Goal: Task Accomplishment & Management: Manage account settings

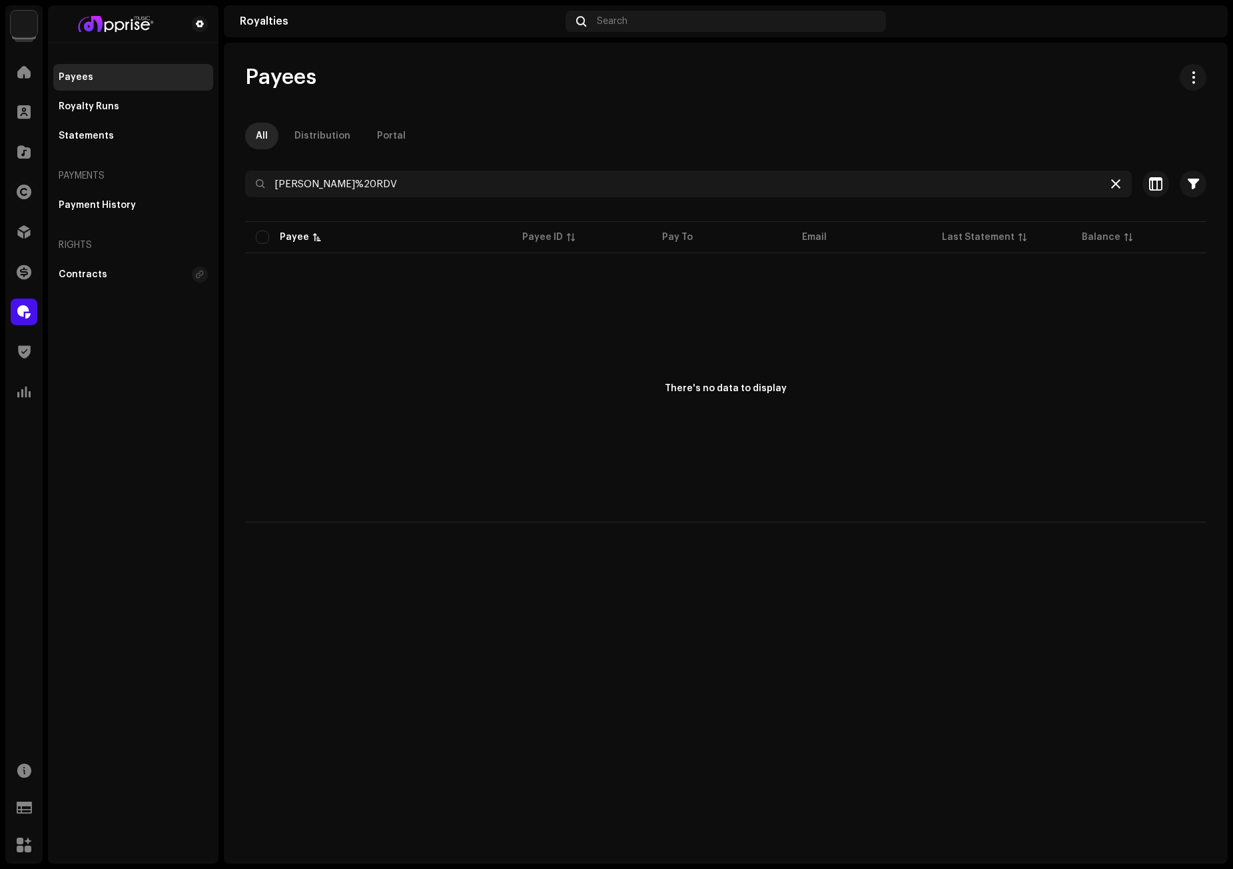
click at [1115, 183] on icon at bounding box center [1115, 184] width 9 height 11
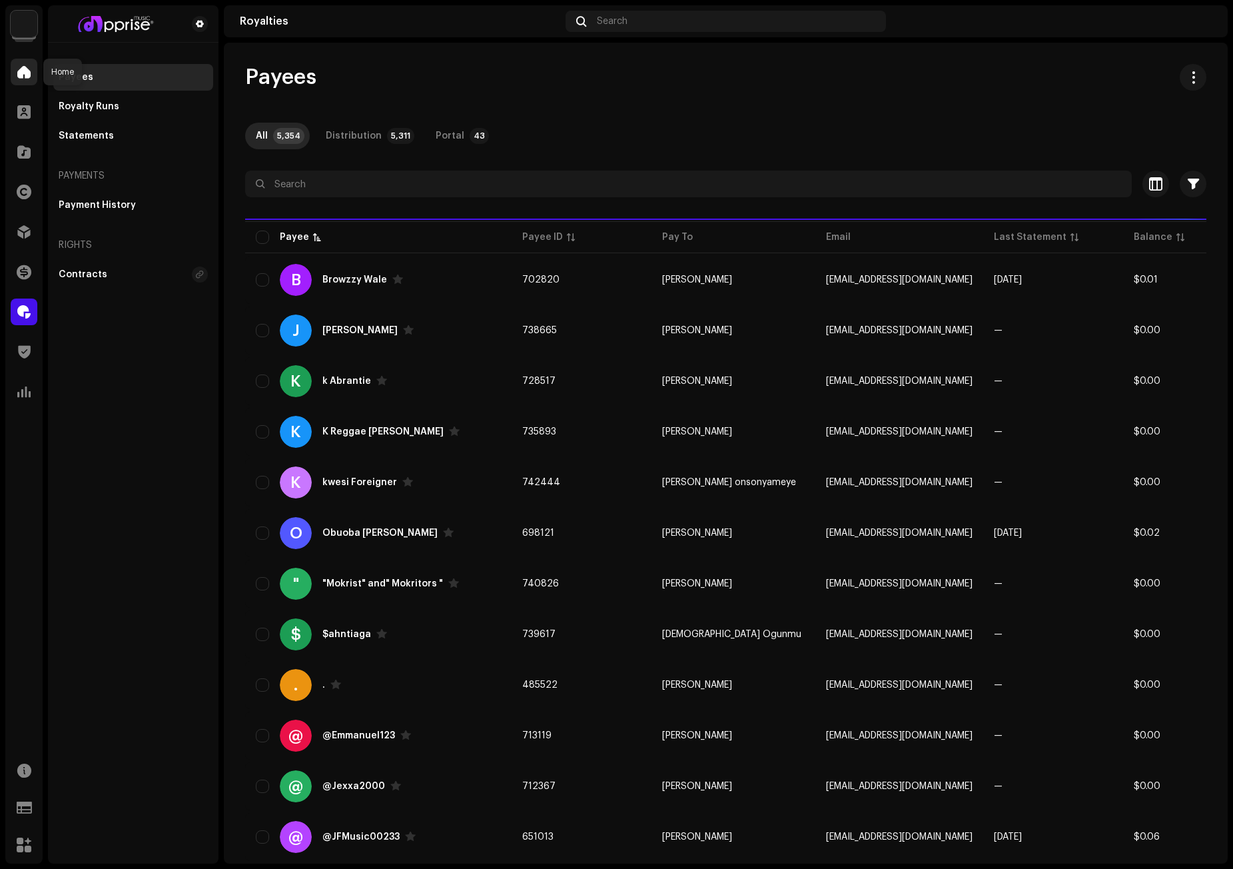
click at [21, 73] on span at bounding box center [23, 72] width 13 height 11
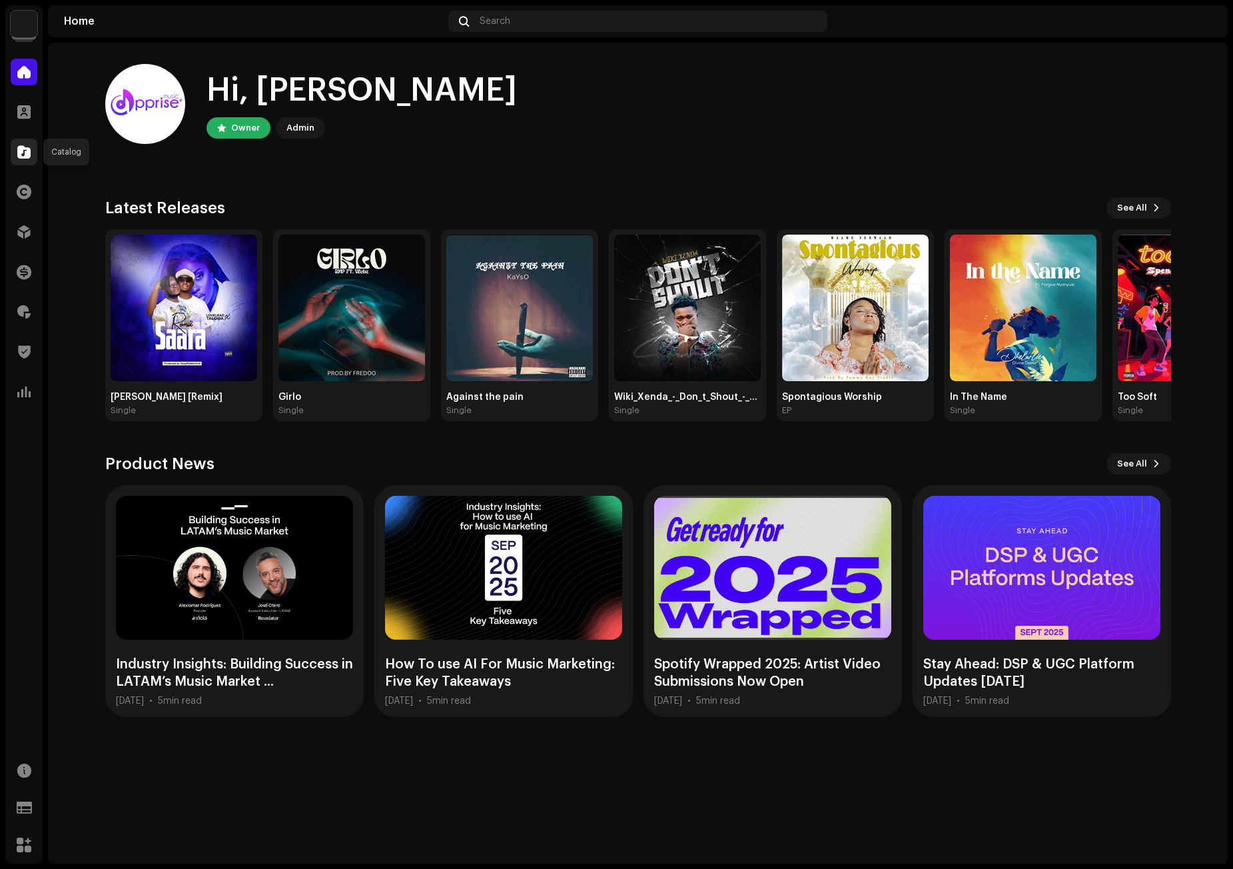
click at [25, 155] on span at bounding box center [23, 152] width 13 height 11
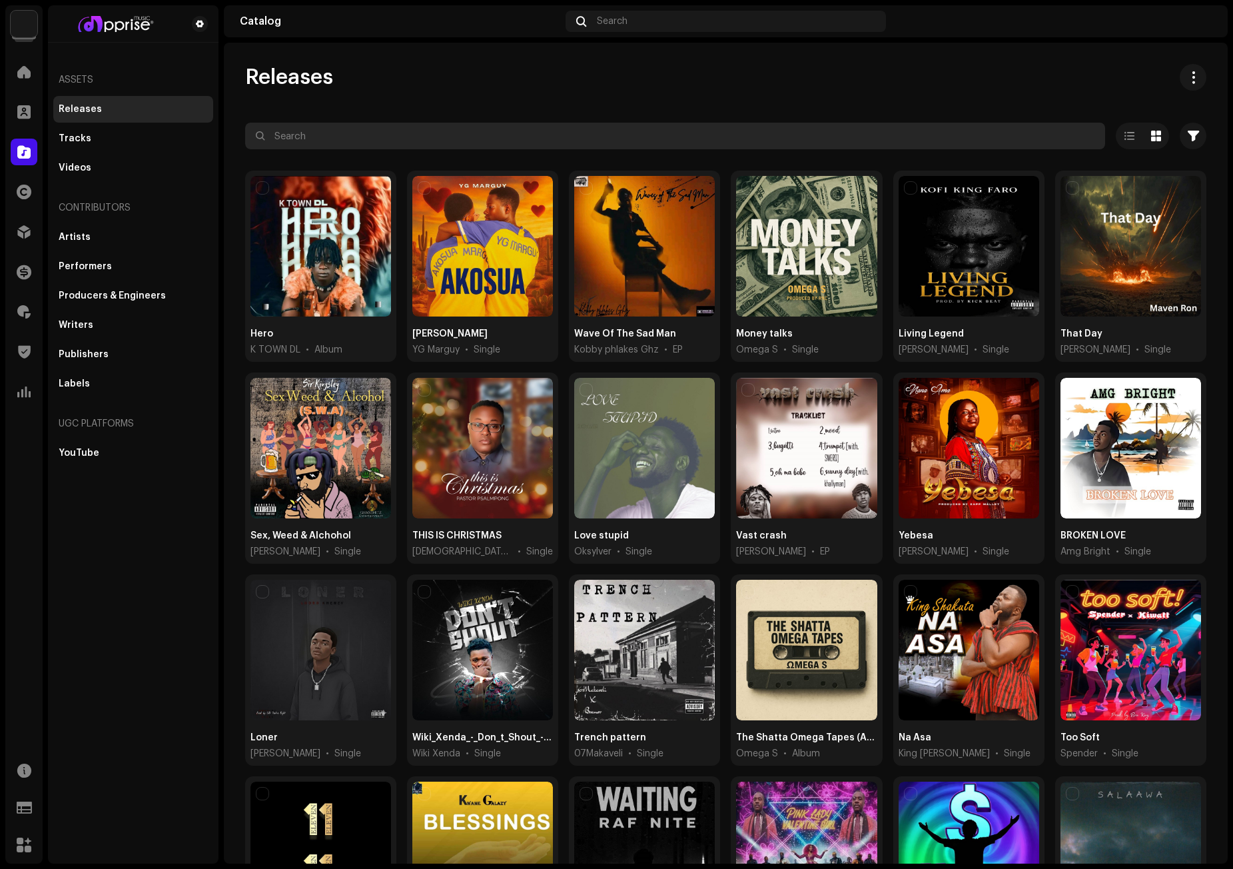
paste input "Kwame RDV"
drag, startPoint x: 277, startPoint y: 133, endPoint x: 240, endPoint y: 138, distance: 37.7
click at [240, 138] on div "Releases Kwame RDV Selected 0 Select all 16033 Options Filters Distribution sta…" at bounding box center [726, 537] width 1004 height 947
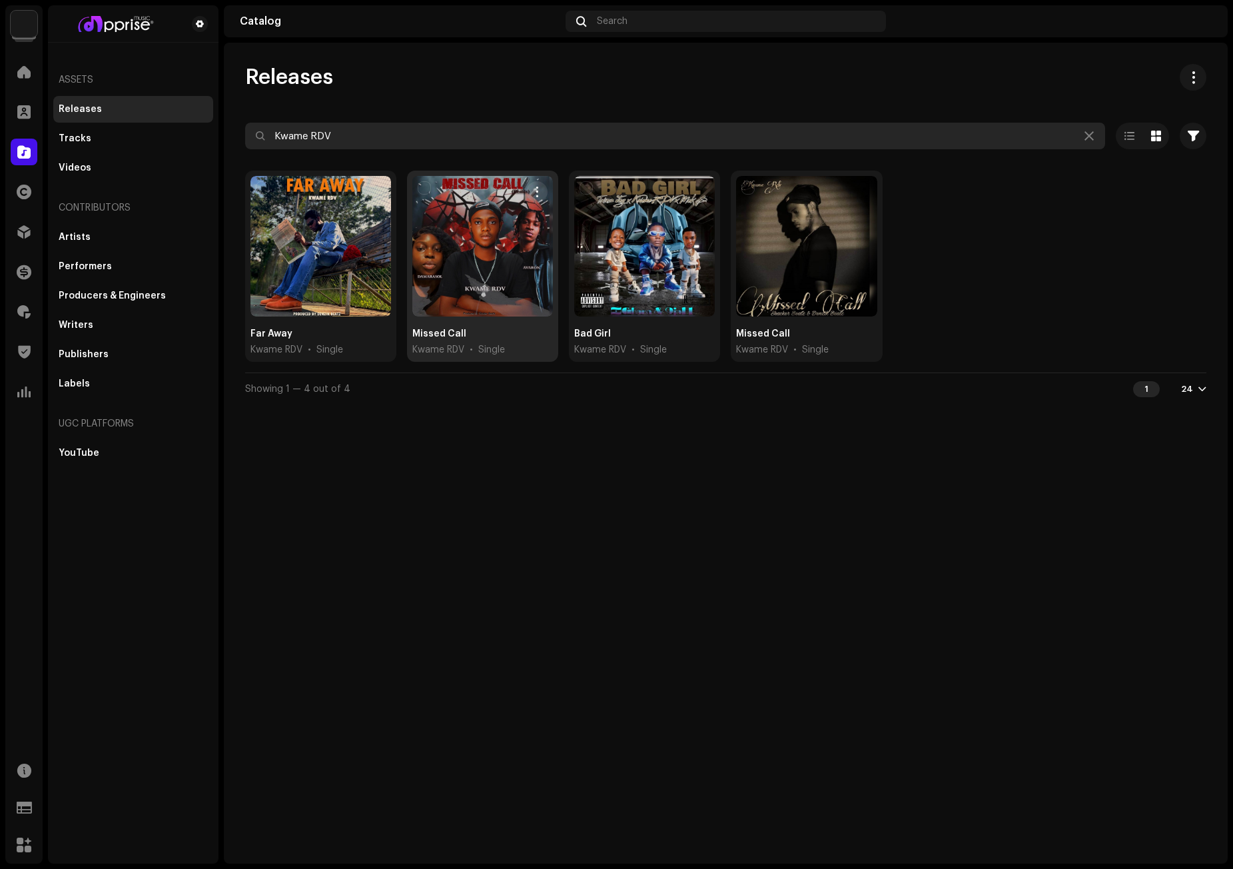
type input "Kwame RDV"
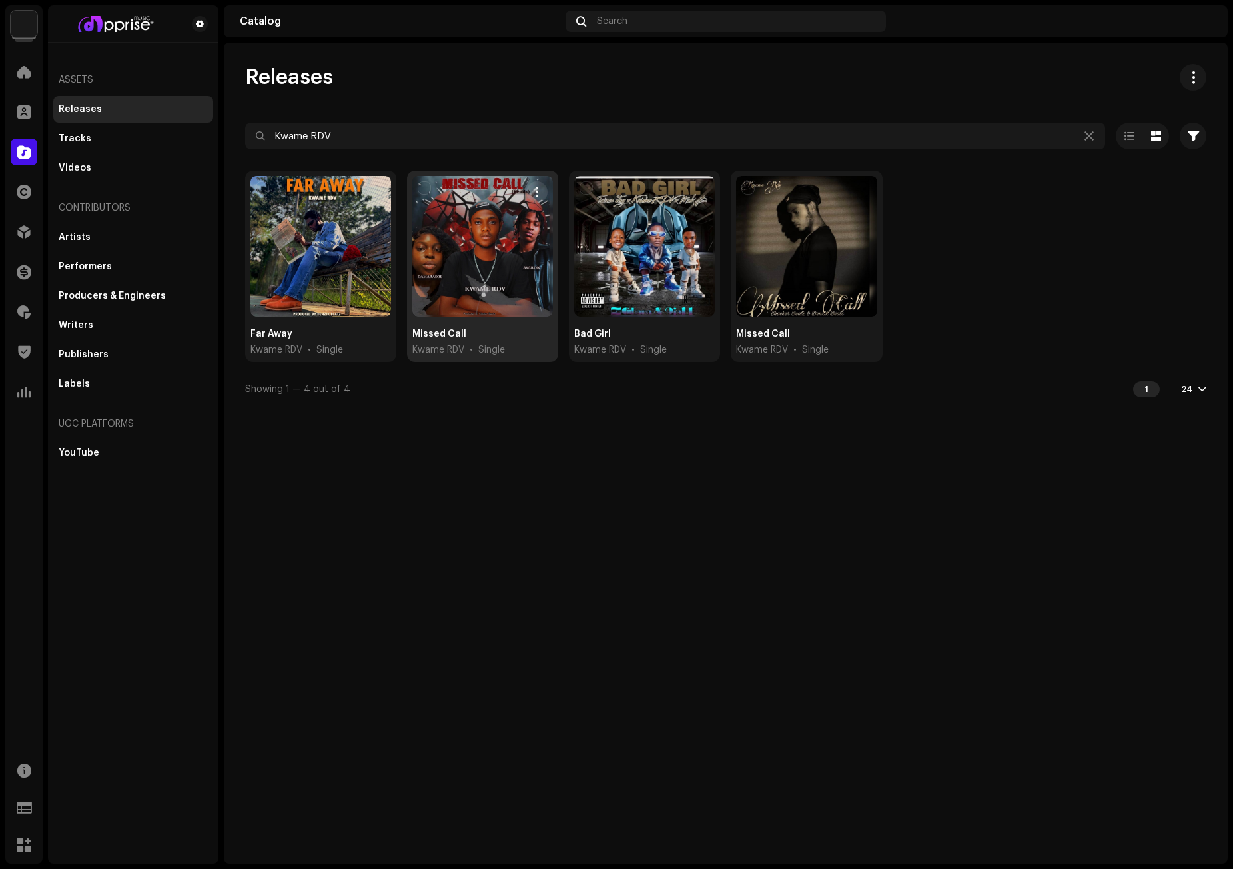
click at [476, 227] on div at bounding box center [482, 246] width 141 height 141
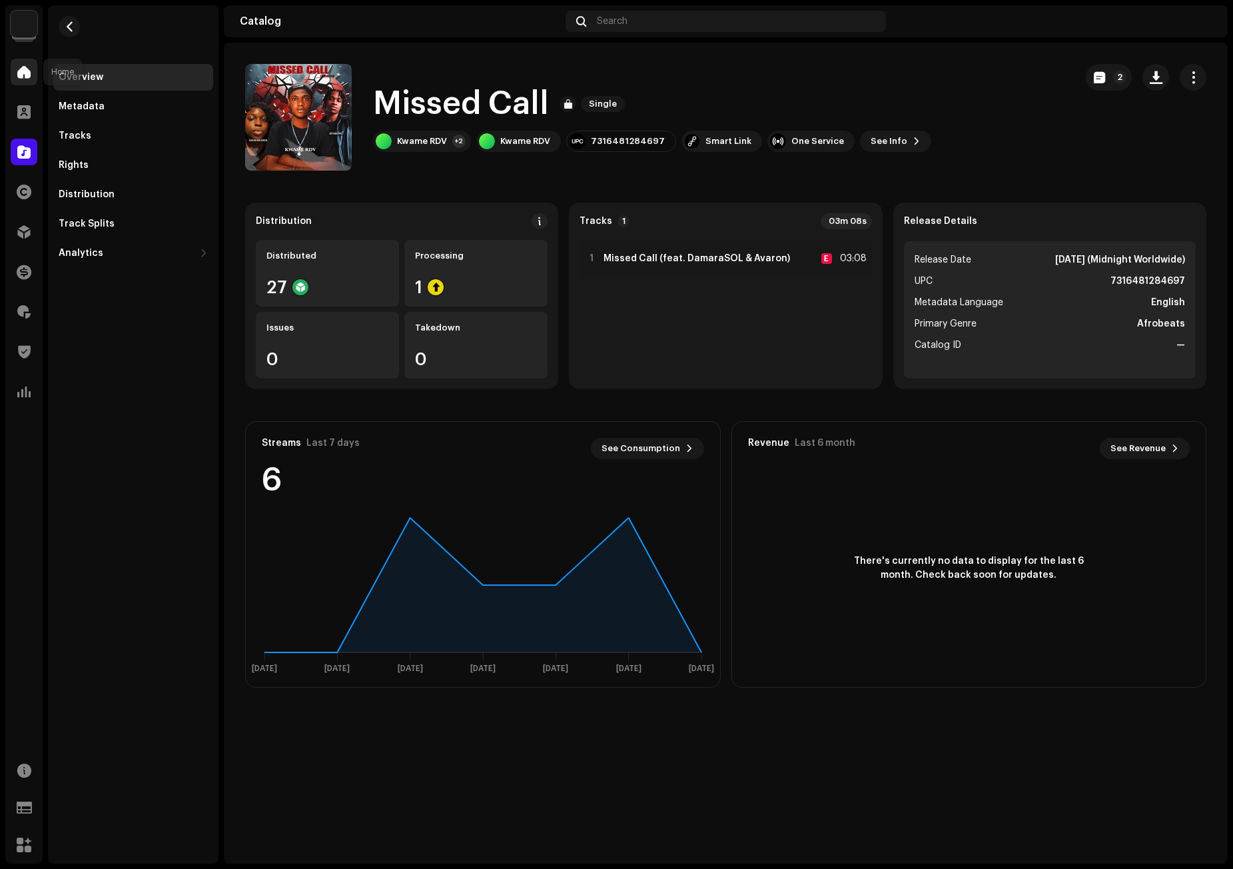
click at [25, 71] on span at bounding box center [23, 72] width 13 height 11
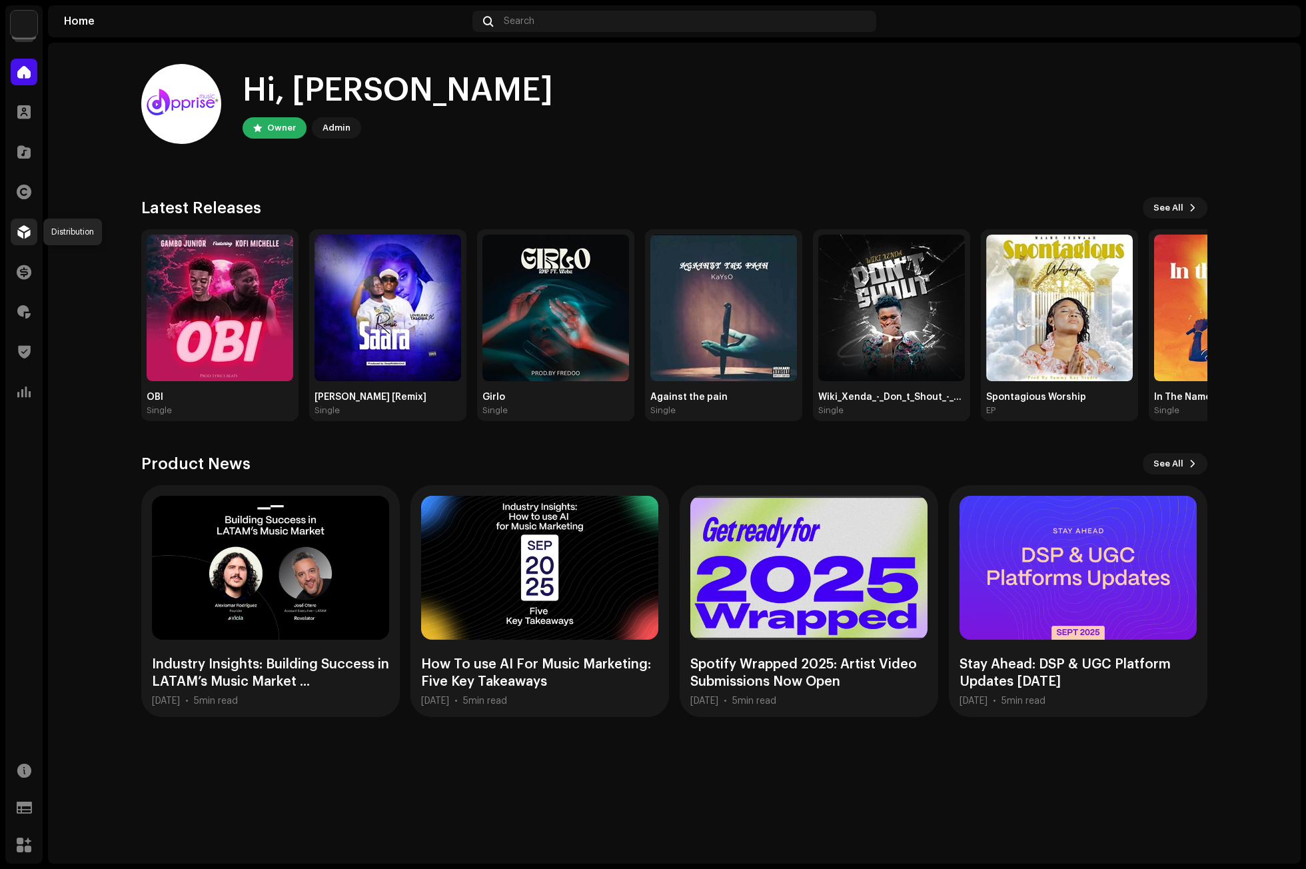
click at [17, 236] on div at bounding box center [24, 232] width 27 height 27
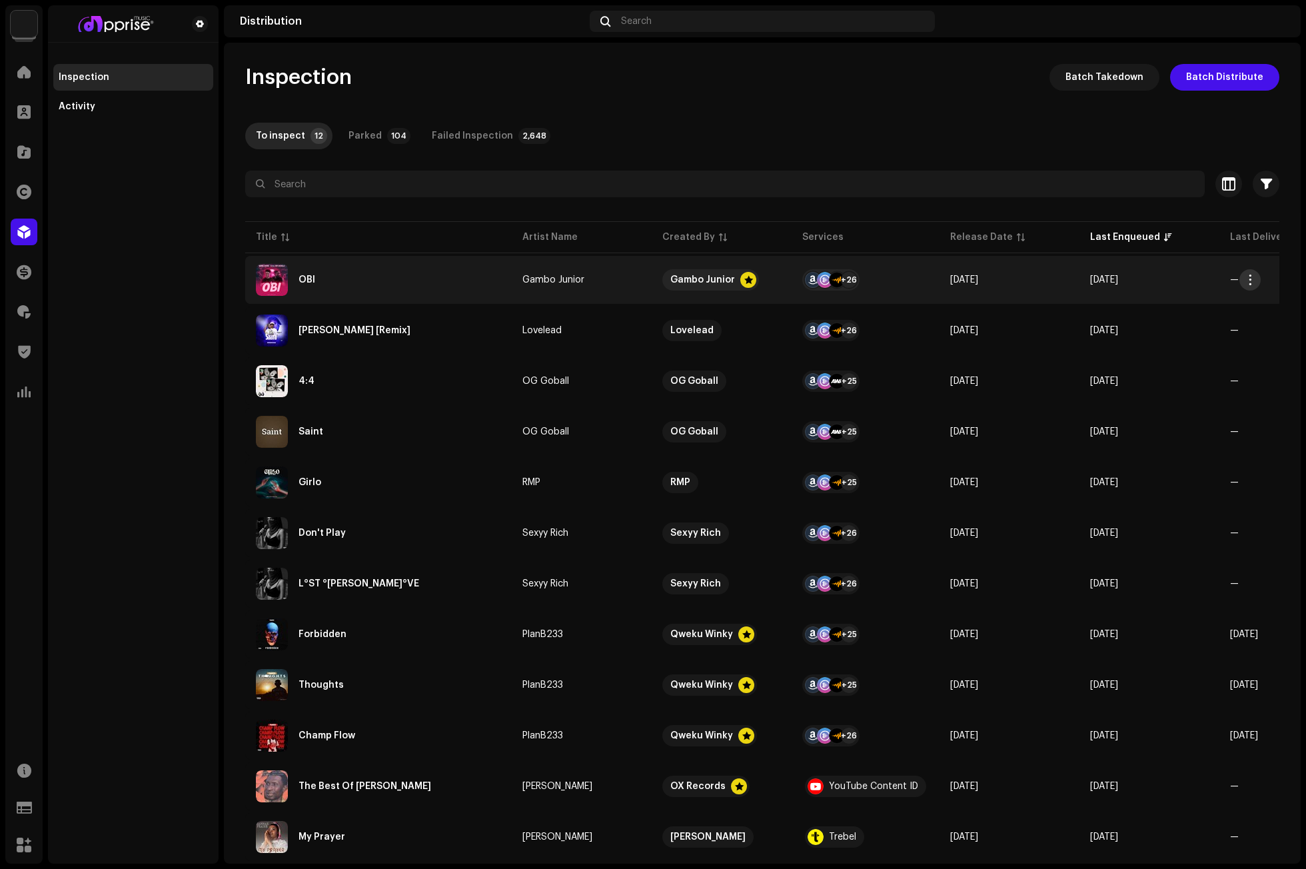
click at [1249, 278] on span "button" at bounding box center [1250, 279] width 10 height 11
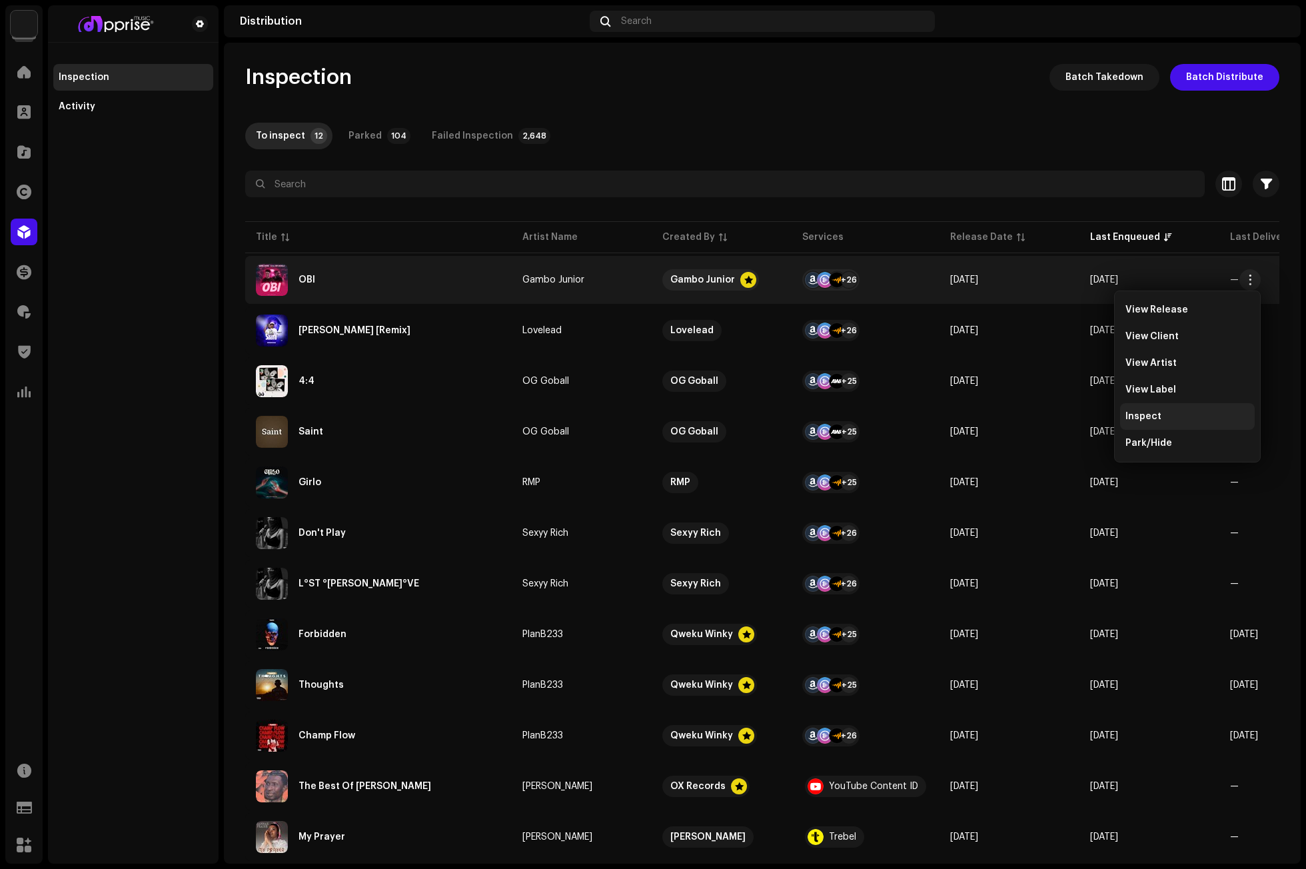
click at [1162, 414] on div "Inspect" at bounding box center [1187, 416] width 124 height 11
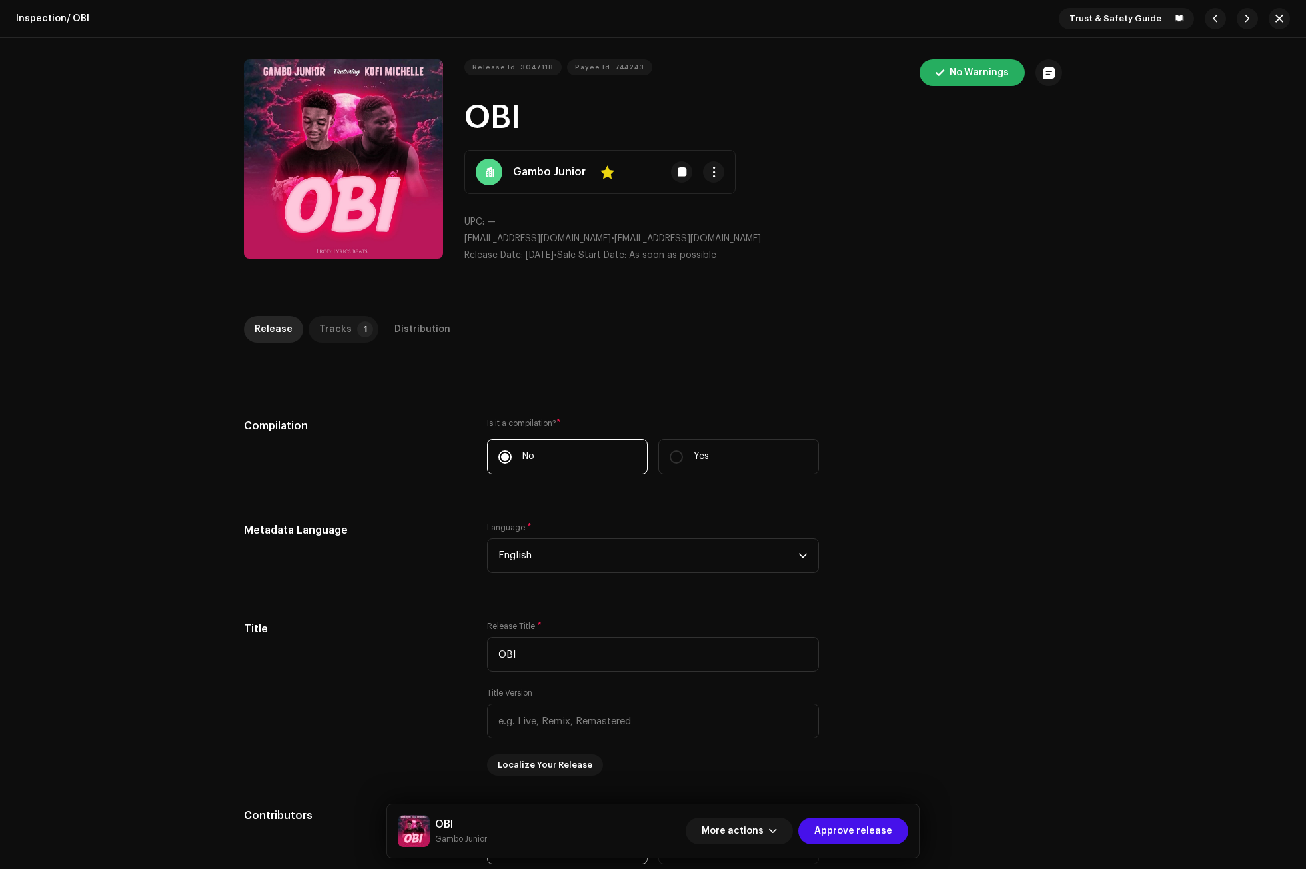
click at [334, 328] on div "Tracks" at bounding box center [335, 329] width 33 height 27
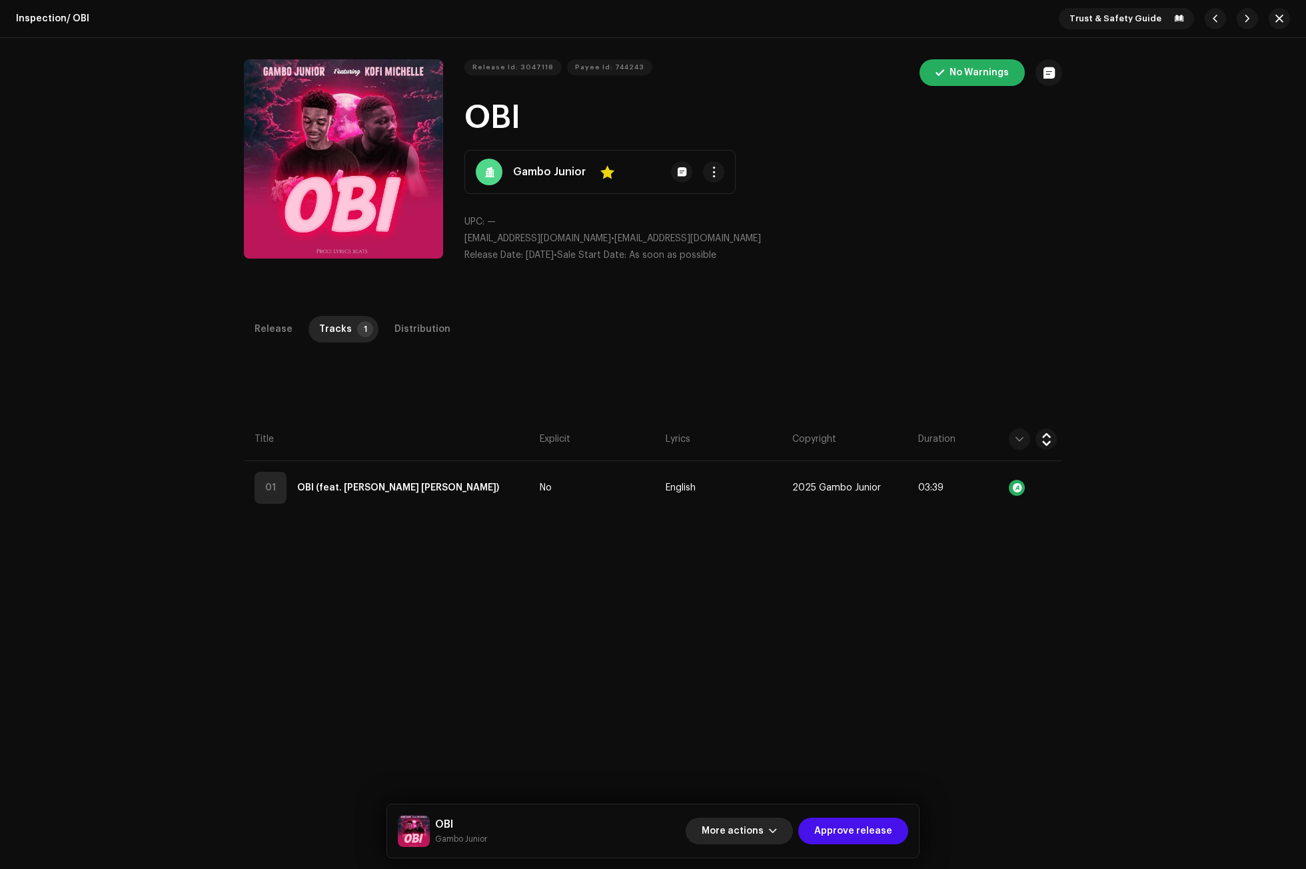
click at [777, 829] on span "button" at bounding box center [773, 830] width 8 height 11
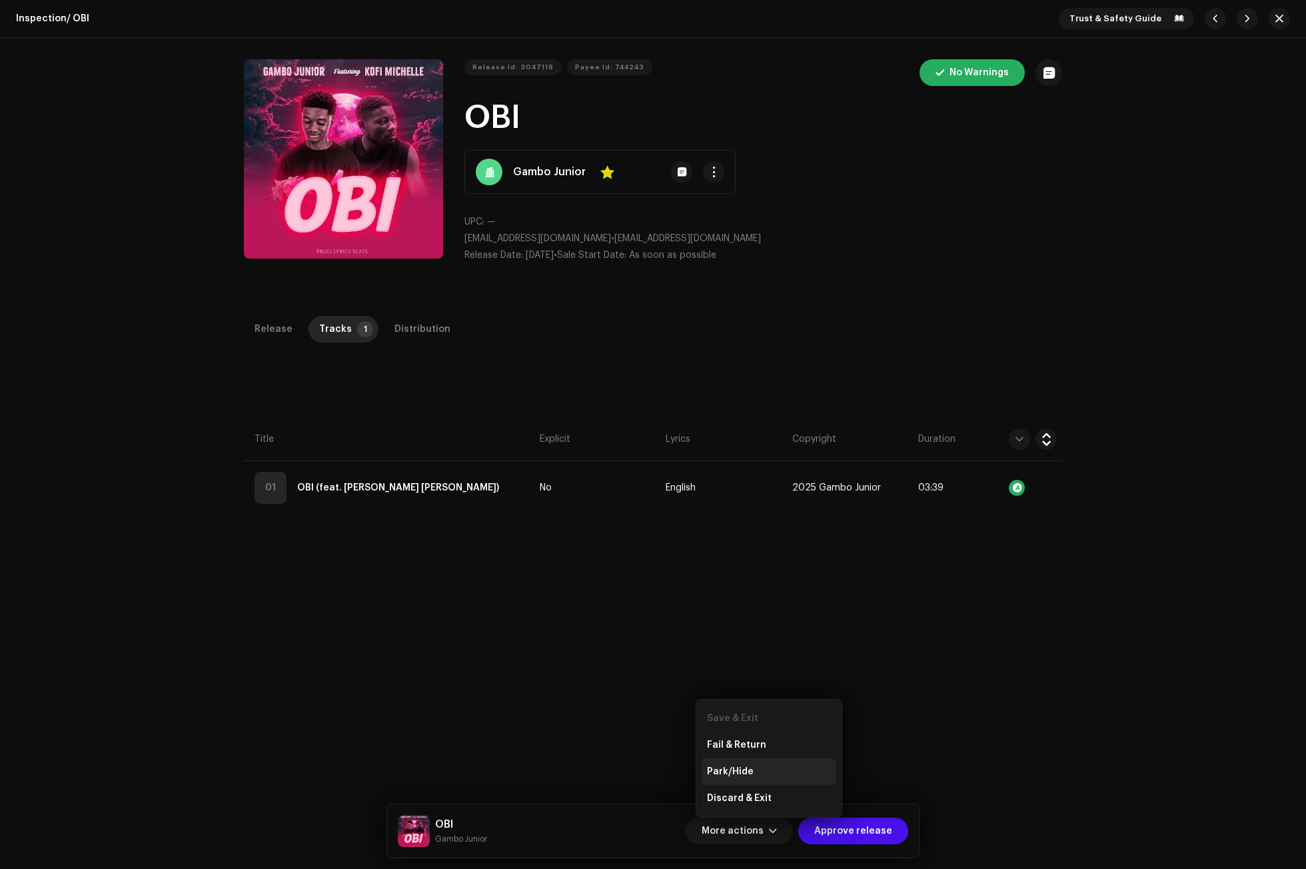
click at [744, 770] on span "Park/Hide" at bounding box center [730, 771] width 47 height 11
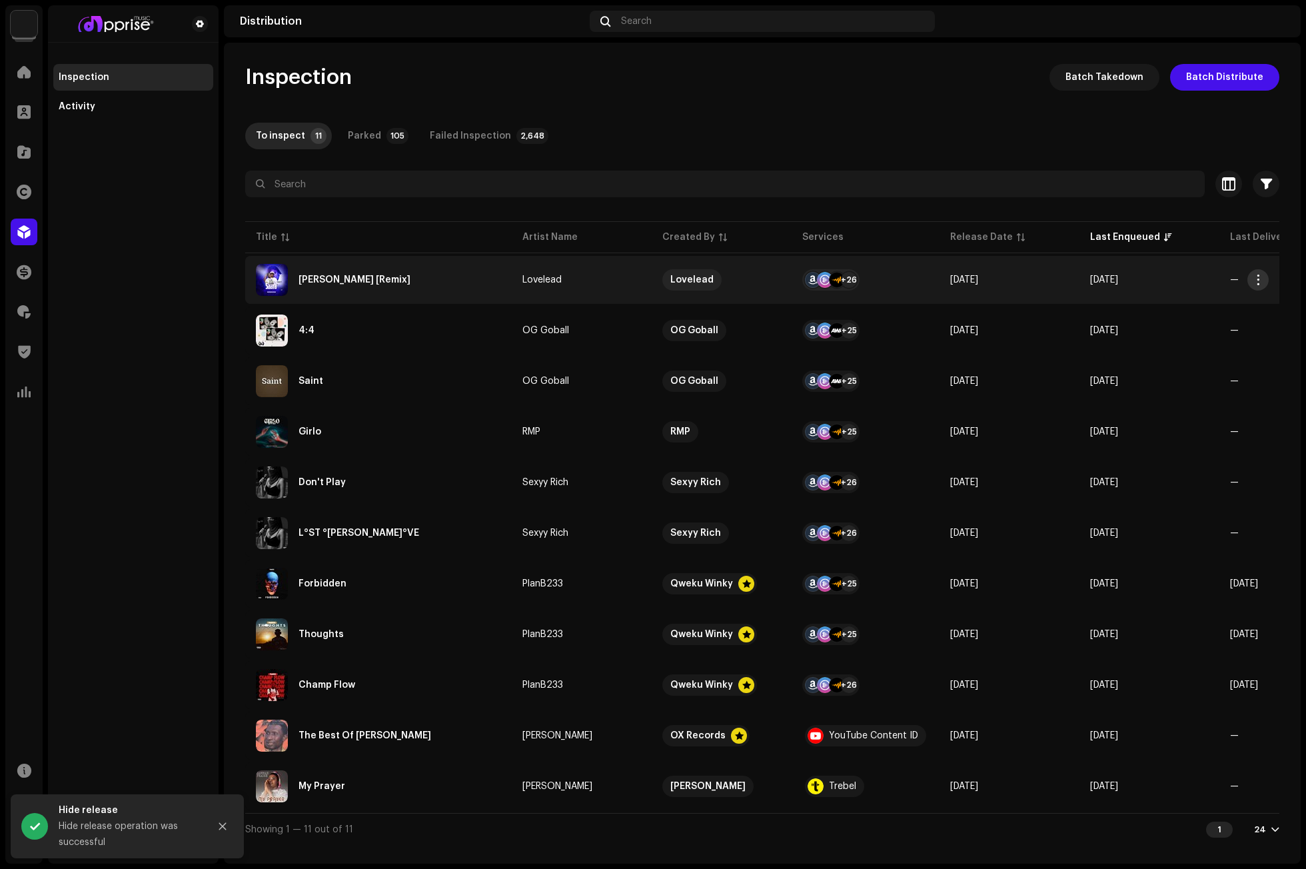
click at [1258, 274] on span "button" at bounding box center [1258, 279] width 10 height 11
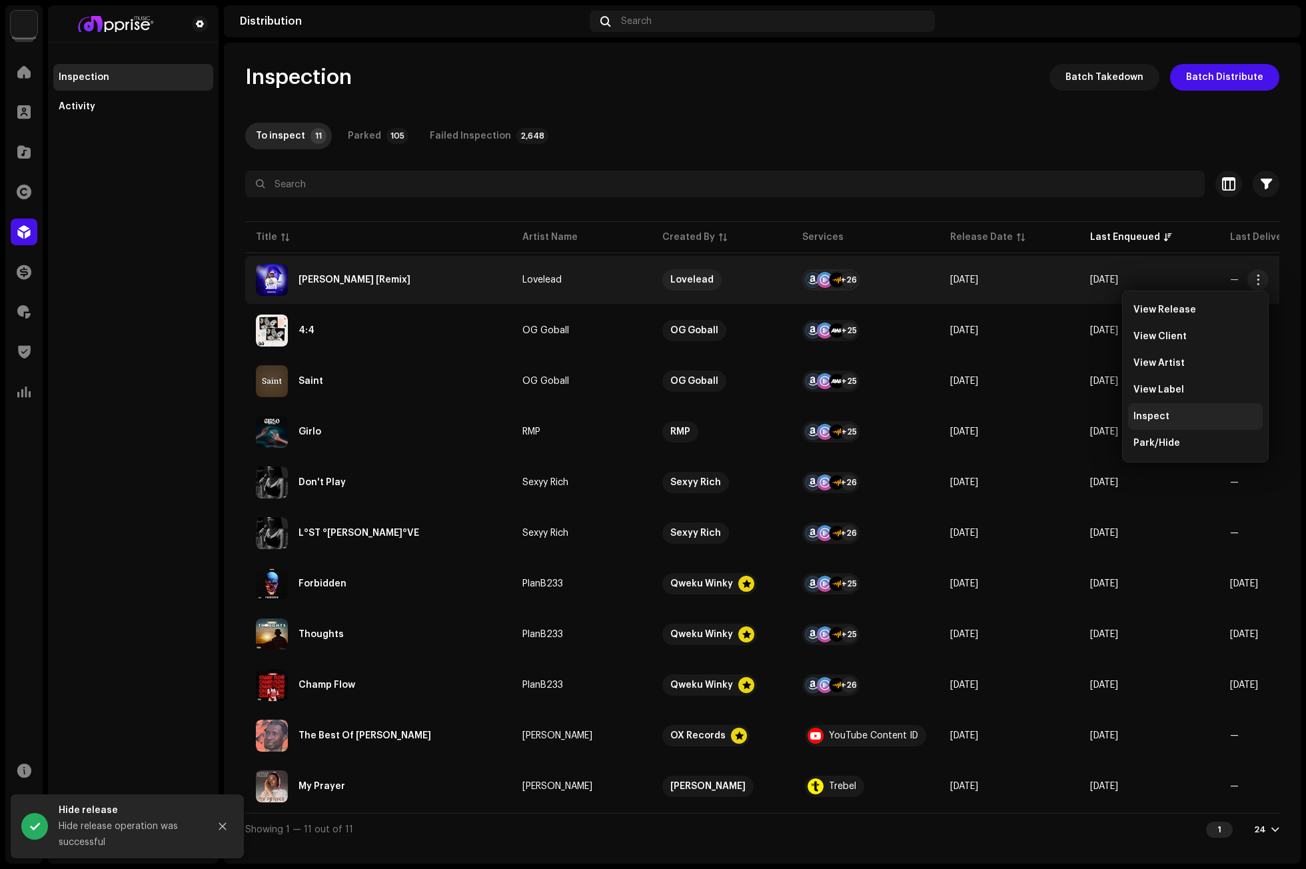
click at [1160, 413] on span "Inspect" at bounding box center [1151, 416] width 36 height 11
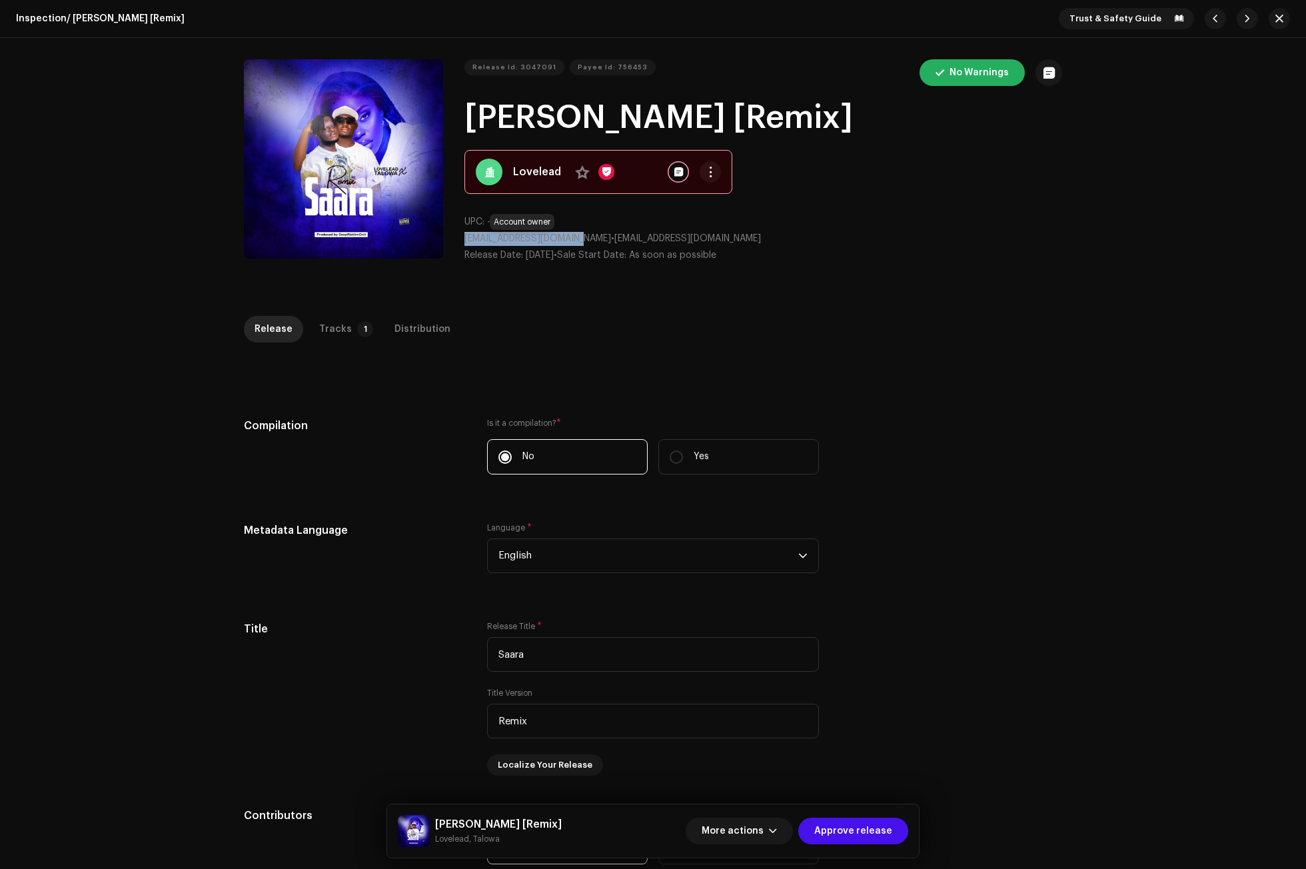
drag, startPoint x: 583, startPoint y: 238, endPoint x: 464, endPoint y: 240, distance: 119.3
click at [464, 240] on p "gordonduakiby@gmail.com • gordonduakiby@gmail.com" at bounding box center [763, 239] width 598 height 14
copy span "gordonduakiby@gmail.com"
click at [343, 331] on p-tab "Tracks 1" at bounding box center [343, 329] width 70 height 27
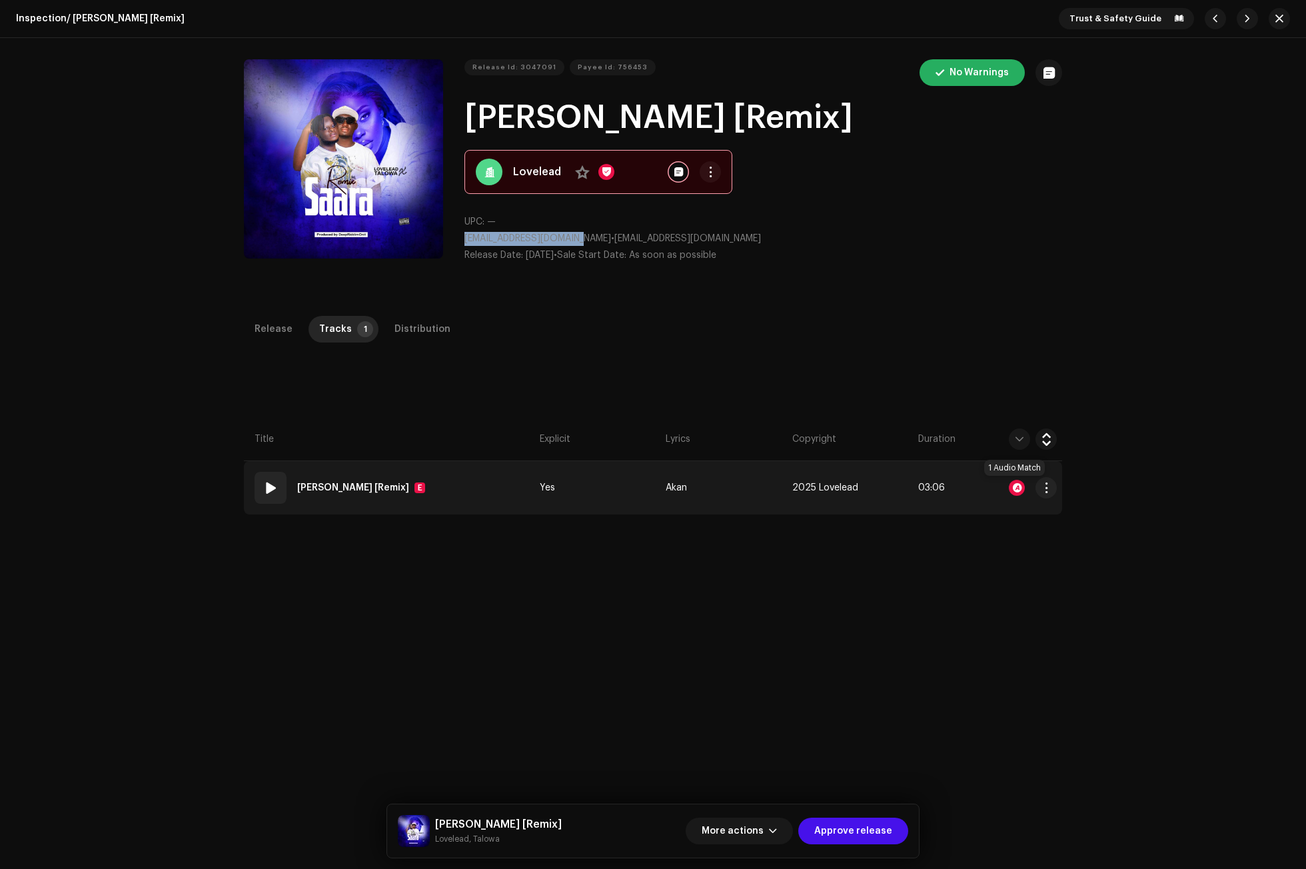
click at [1015, 482] on div at bounding box center [1017, 488] width 16 height 16
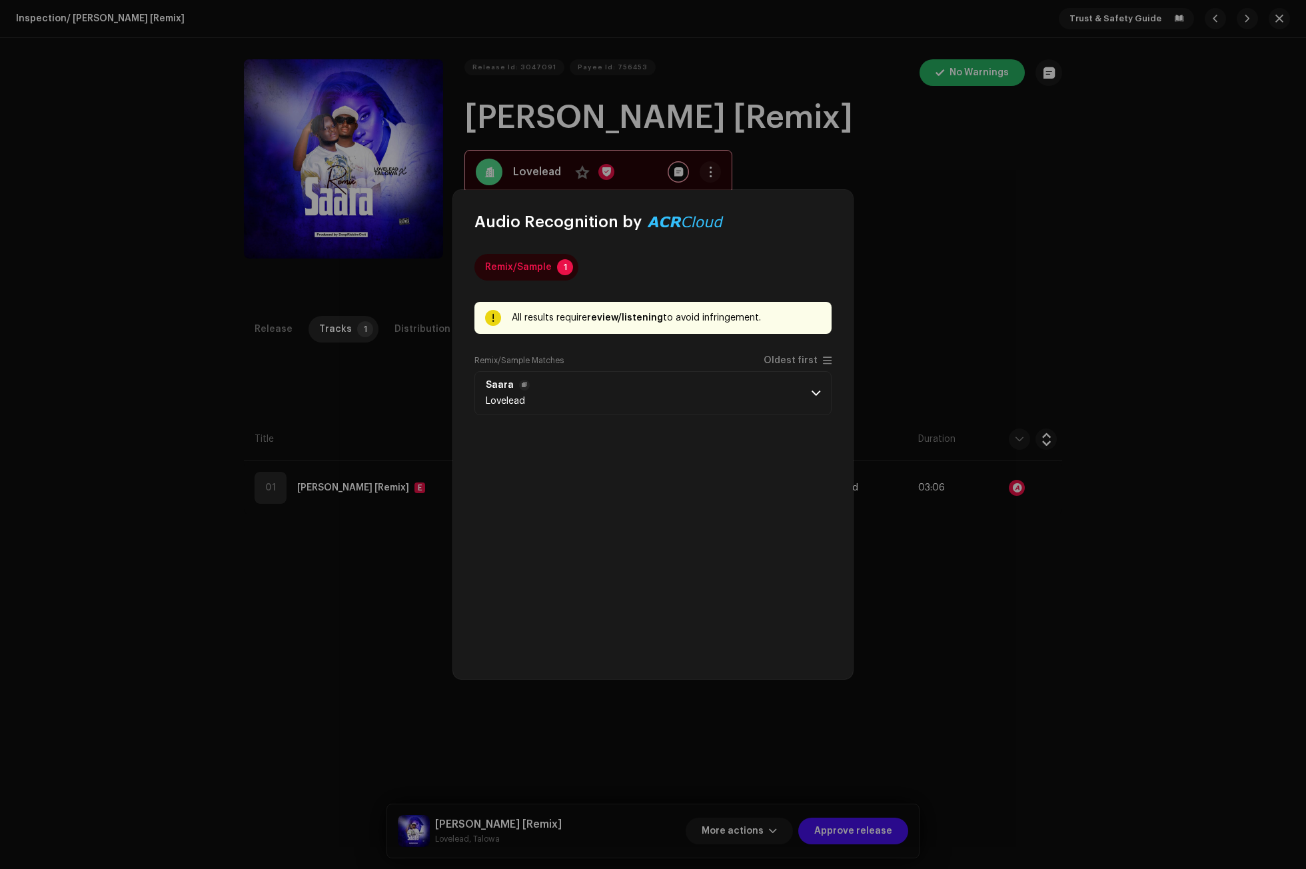
click at [807, 392] on p-accordion-header "Saara Lovelead" at bounding box center [652, 393] width 357 height 44
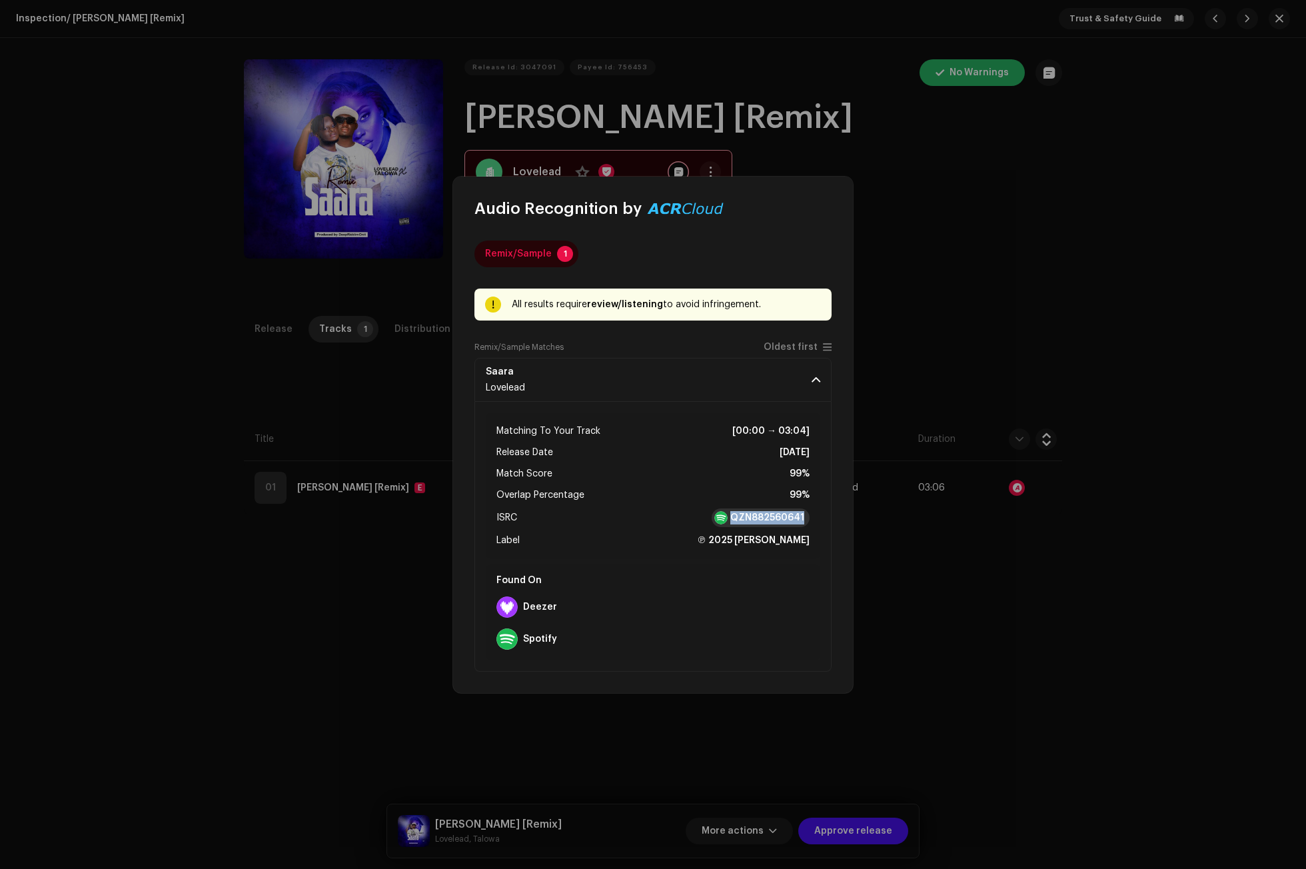
drag, startPoint x: 809, startPoint y: 518, endPoint x: 737, endPoint y: 520, distance: 72.0
click at [737, 520] on div "QZN882560641" at bounding box center [760, 517] width 98 height 19
copy strong "QZN882560641"
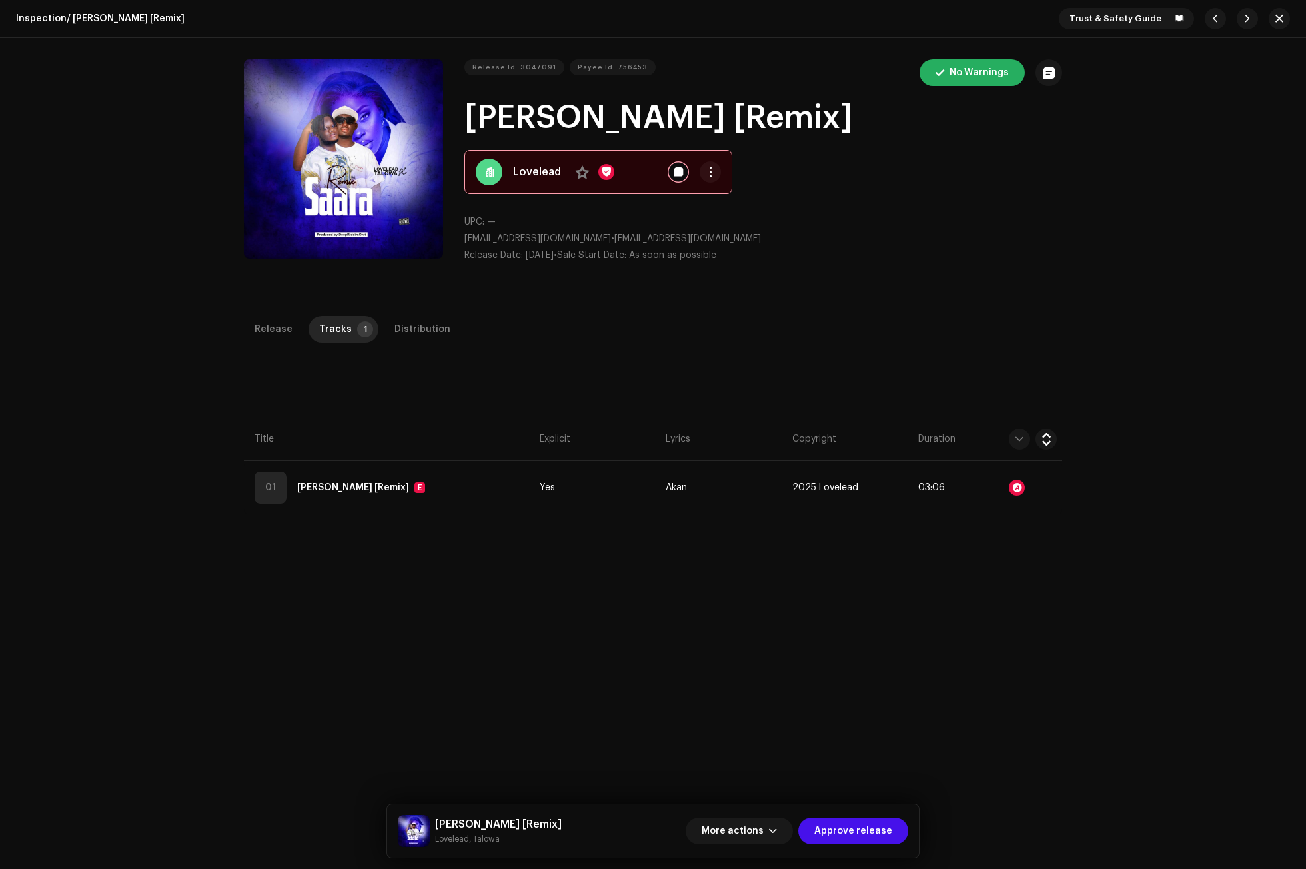
drag, startPoint x: 995, startPoint y: 553, endPoint x: 978, endPoint y: 524, distance: 34.0
click at [995, 554] on div "Audio Recognition by Remix/Sample 1 All results require review/listening to avo…" at bounding box center [653, 434] width 1306 height 869
click at [705, 168] on span "button" at bounding box center [710, 172] width 10 height 11
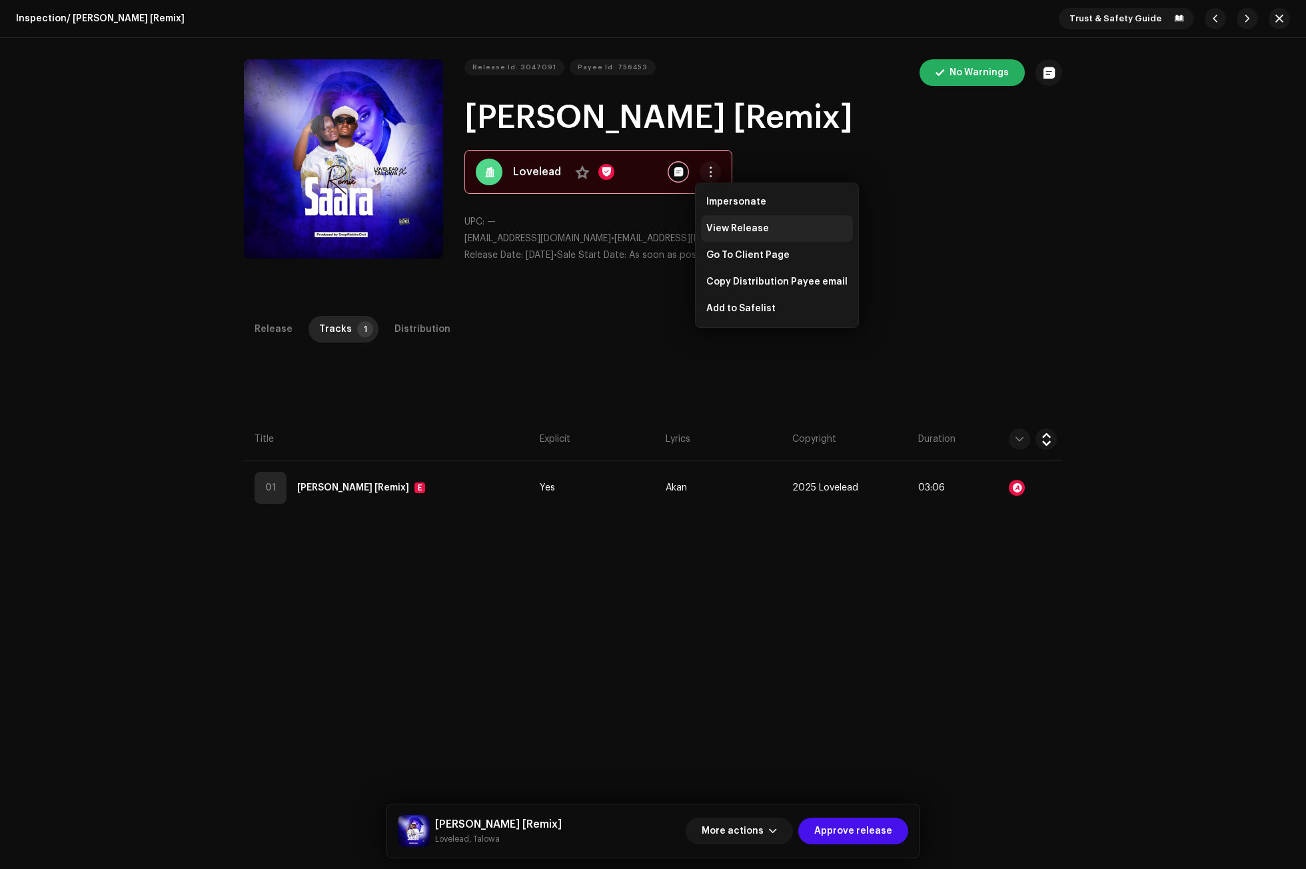
click at [730, 224] on span "View Release" at bounding box center [737, 228] width 63 height 11
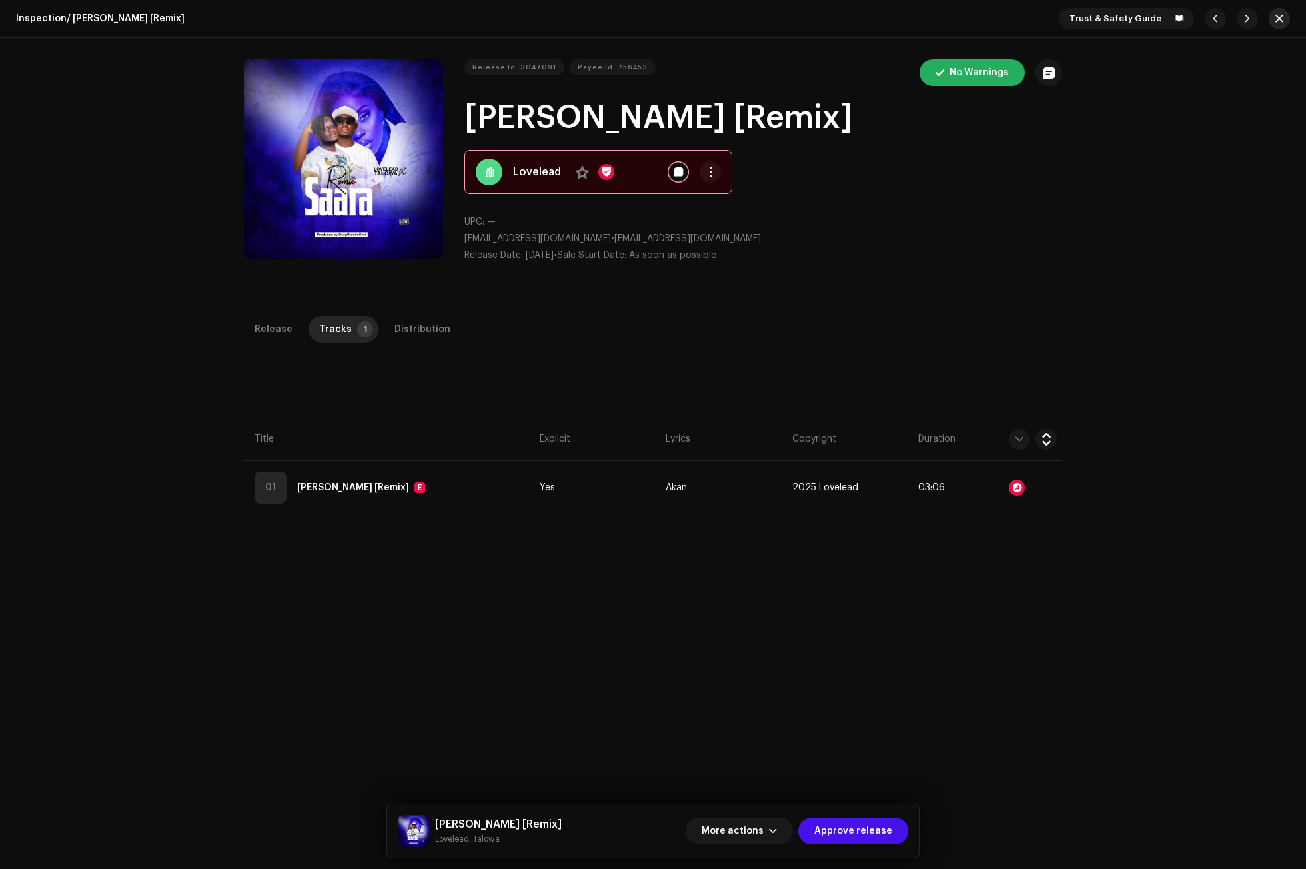
click at [1277, 16] on span "button" at bounding box center [1279, 18] width 8 height 11
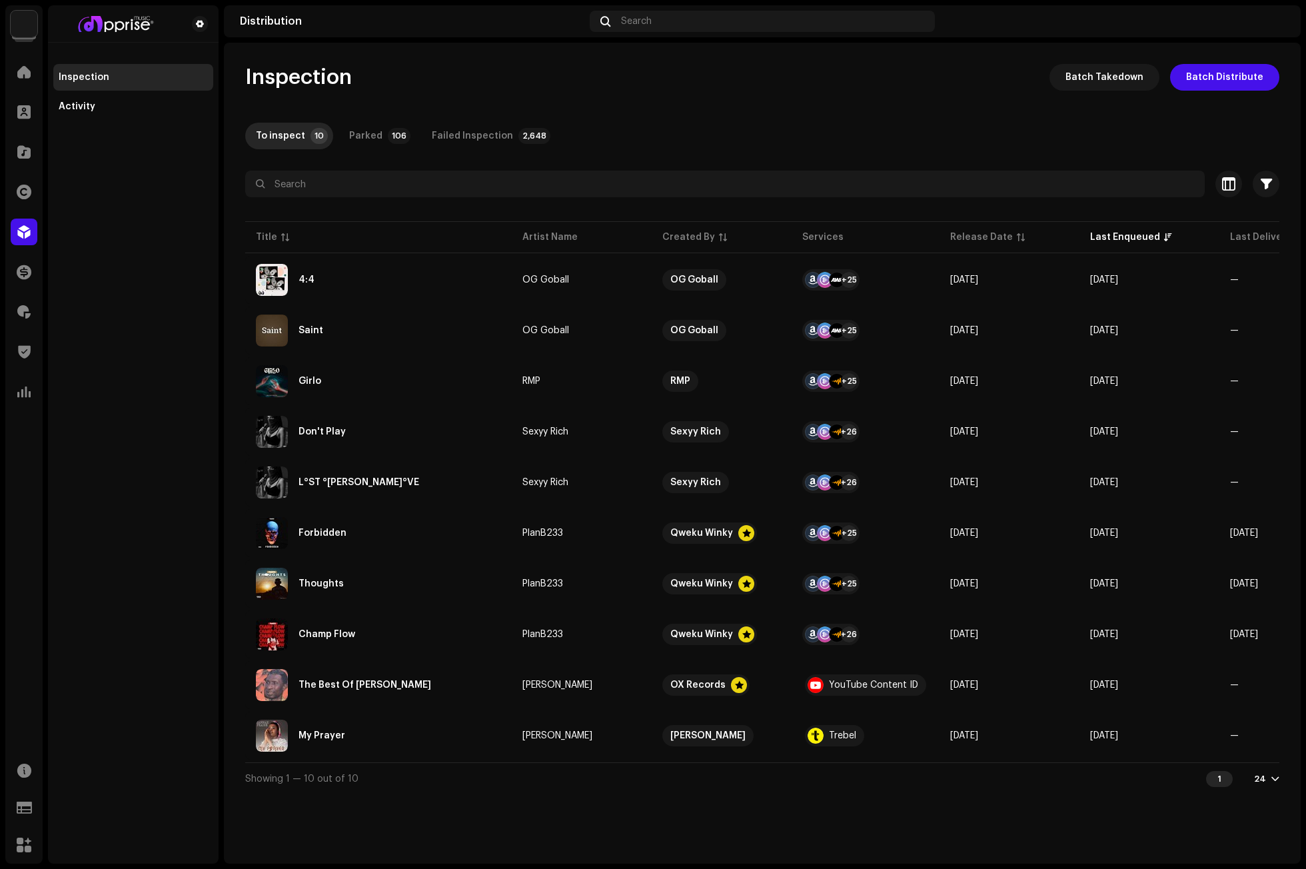
click at [885, 103] on div "Inspection Batch Takedown Batch Distribute To inspect 10 Parked 106 Failed Insp…" at bounding box center [762, 429] width 1077 height 730
click at [22, 67] on span at bounding box center [23, 72] width 13 height 11
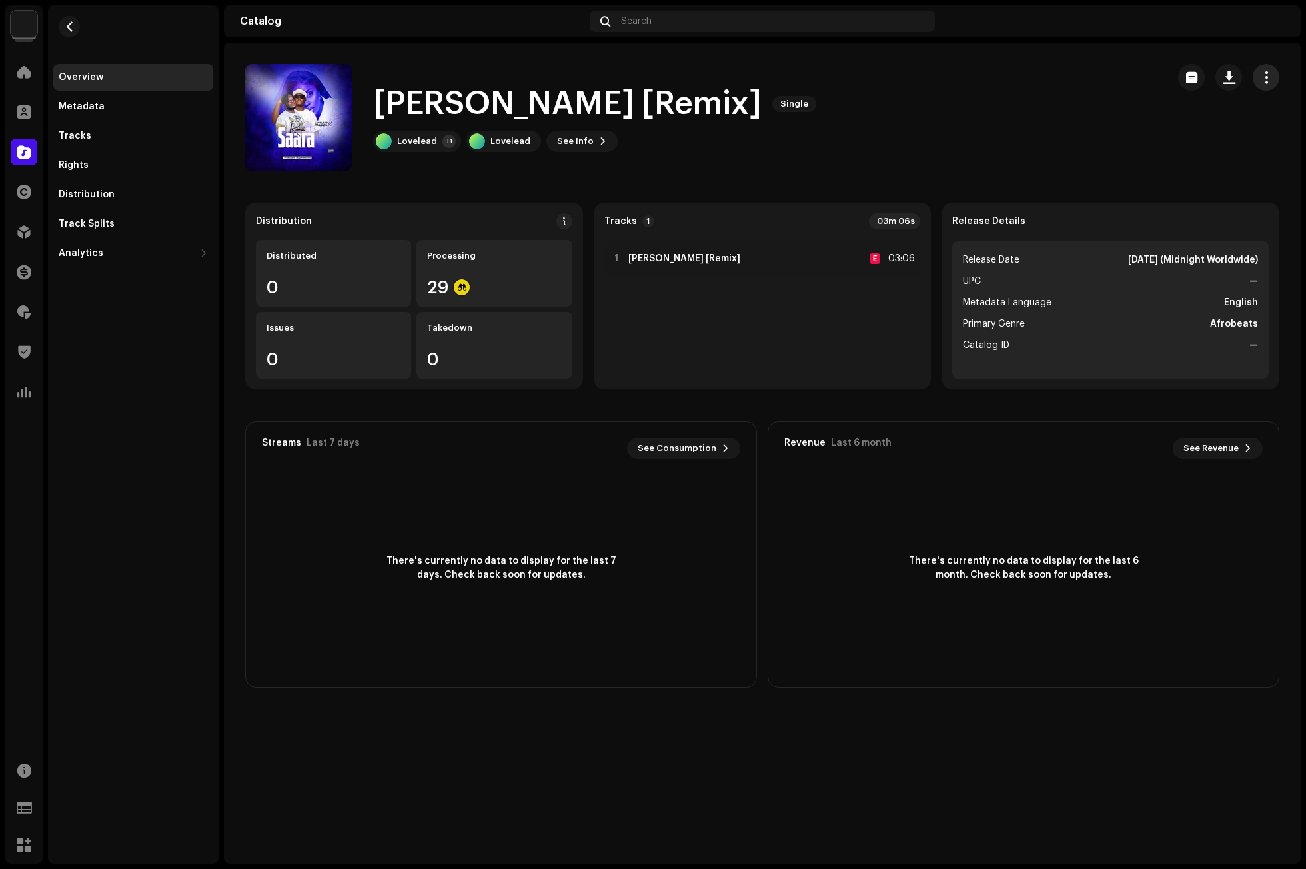
click at [1272, 75] on button "button" at bounding box center [1265, 77] width 27 height 27
click at [1166, 130] on div "Edit" at bounding box center [1206, 136] width 135 height 27
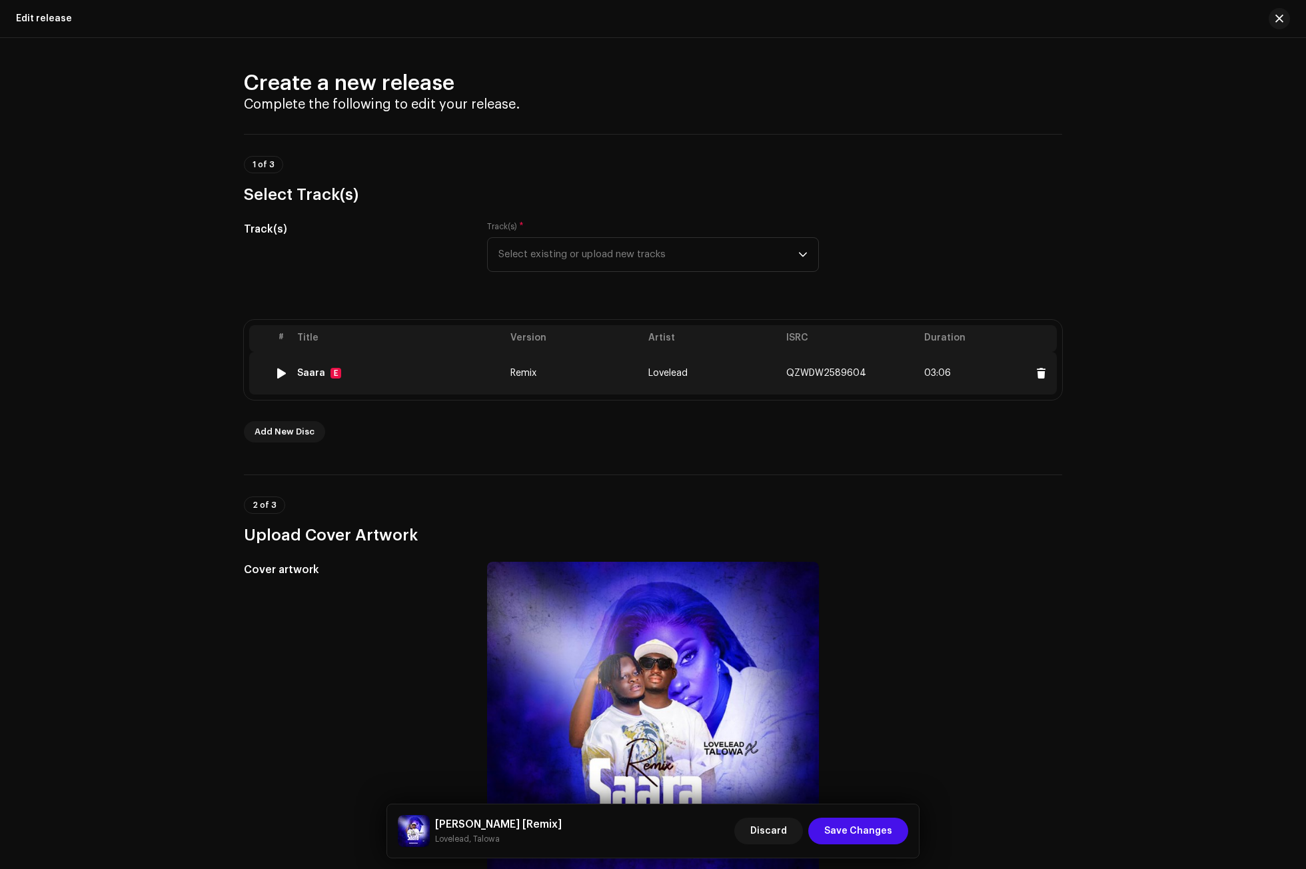
click at [395, 365] on td "Saara E" at bounding box center [398, 373] width 213 height 43
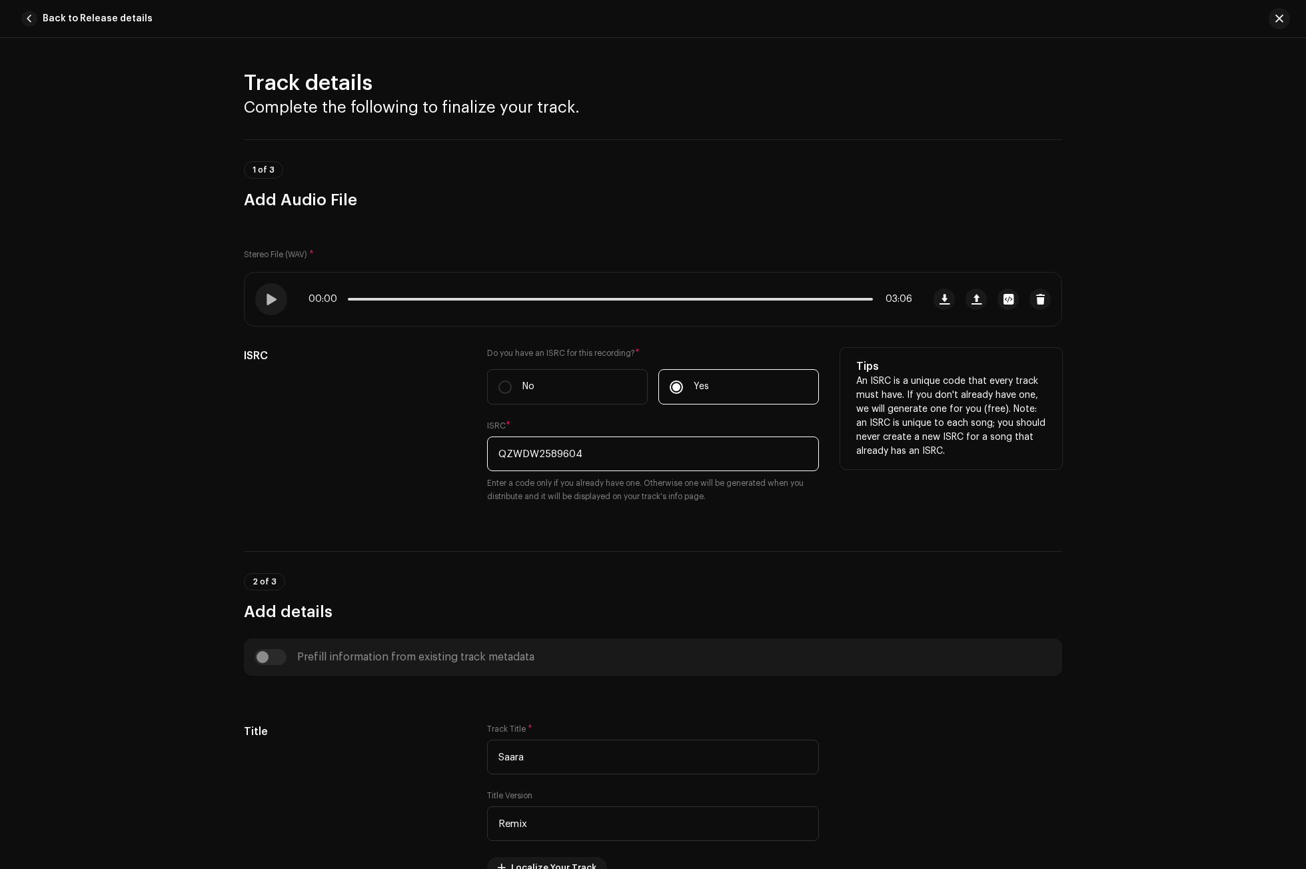
drag, startPoint x: 602, startPoint y: 458, endPoint x: 424, endPoint y: 460, distance: 177.9
click at [424, 460] on div "ISRC Do you have an ISRC for this recording? * No Yes ISRC * QZWDW2589604 Enter…" at bounding box center [653, 433] width 818 height 171
paste input "N882560641"
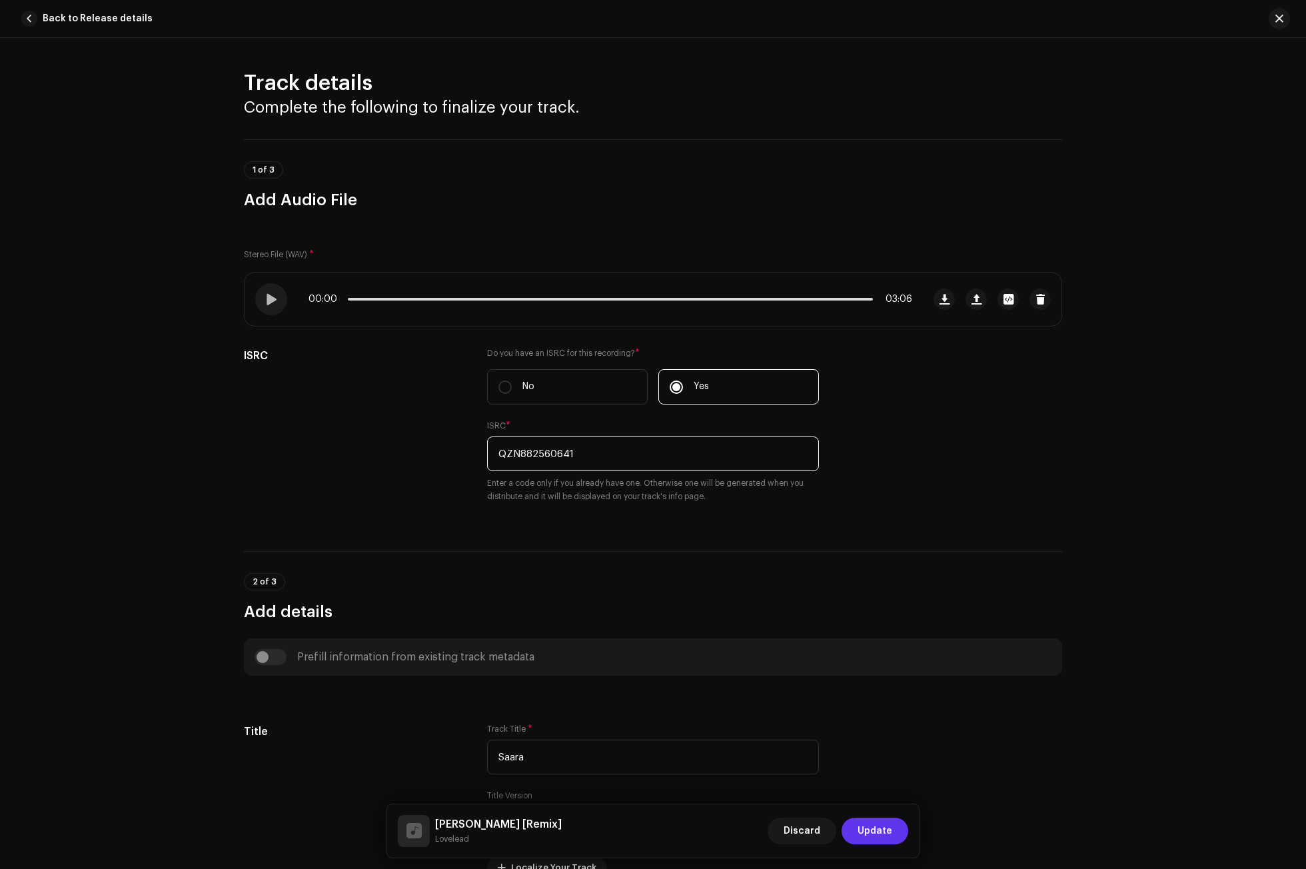
type input "QZN882560641"
click at [877, 823] on span "Update" at bounding box center [874, 830] width 35 height 27
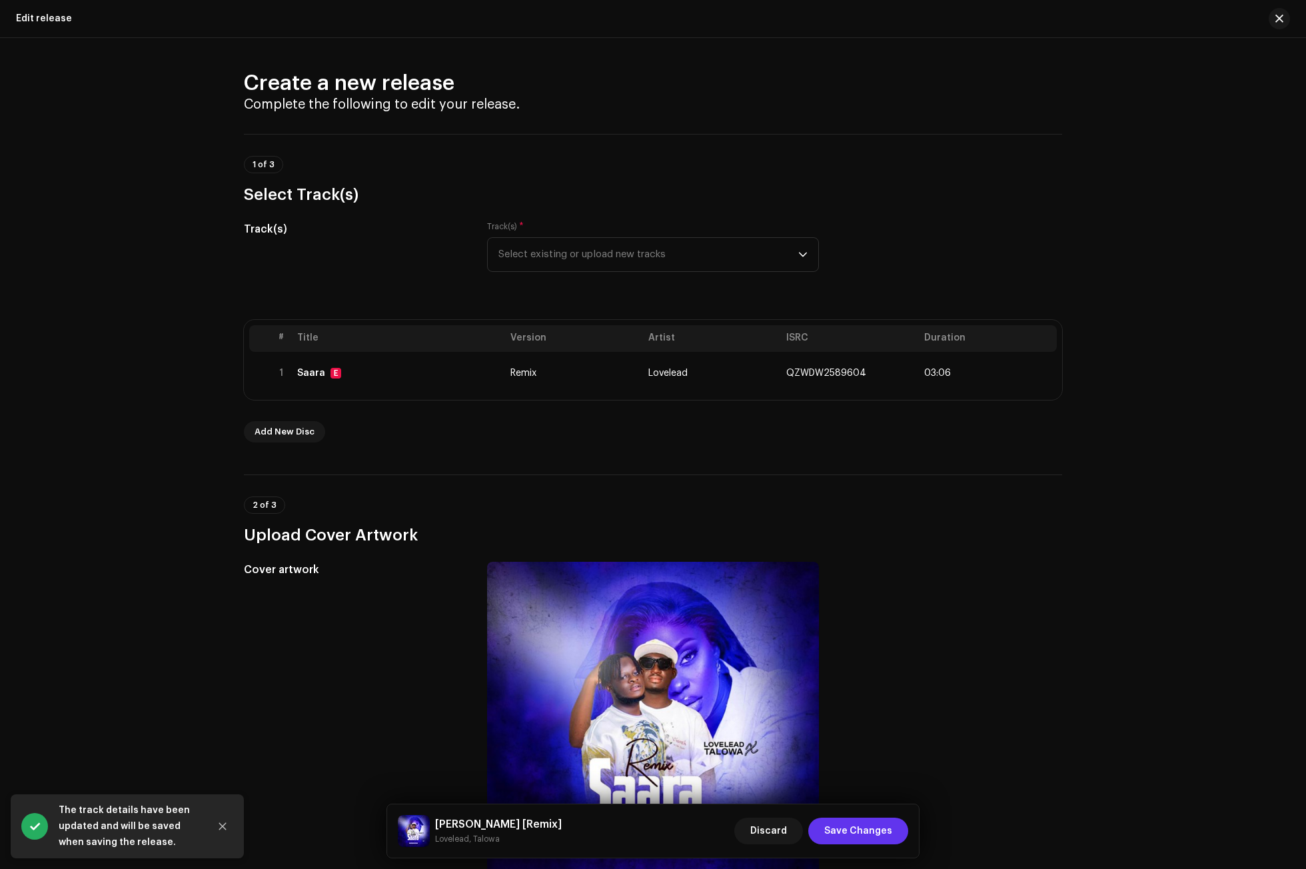
click at [874, 825] on span "Save Changes" at bounding box center [858, 830] width 68 height 27
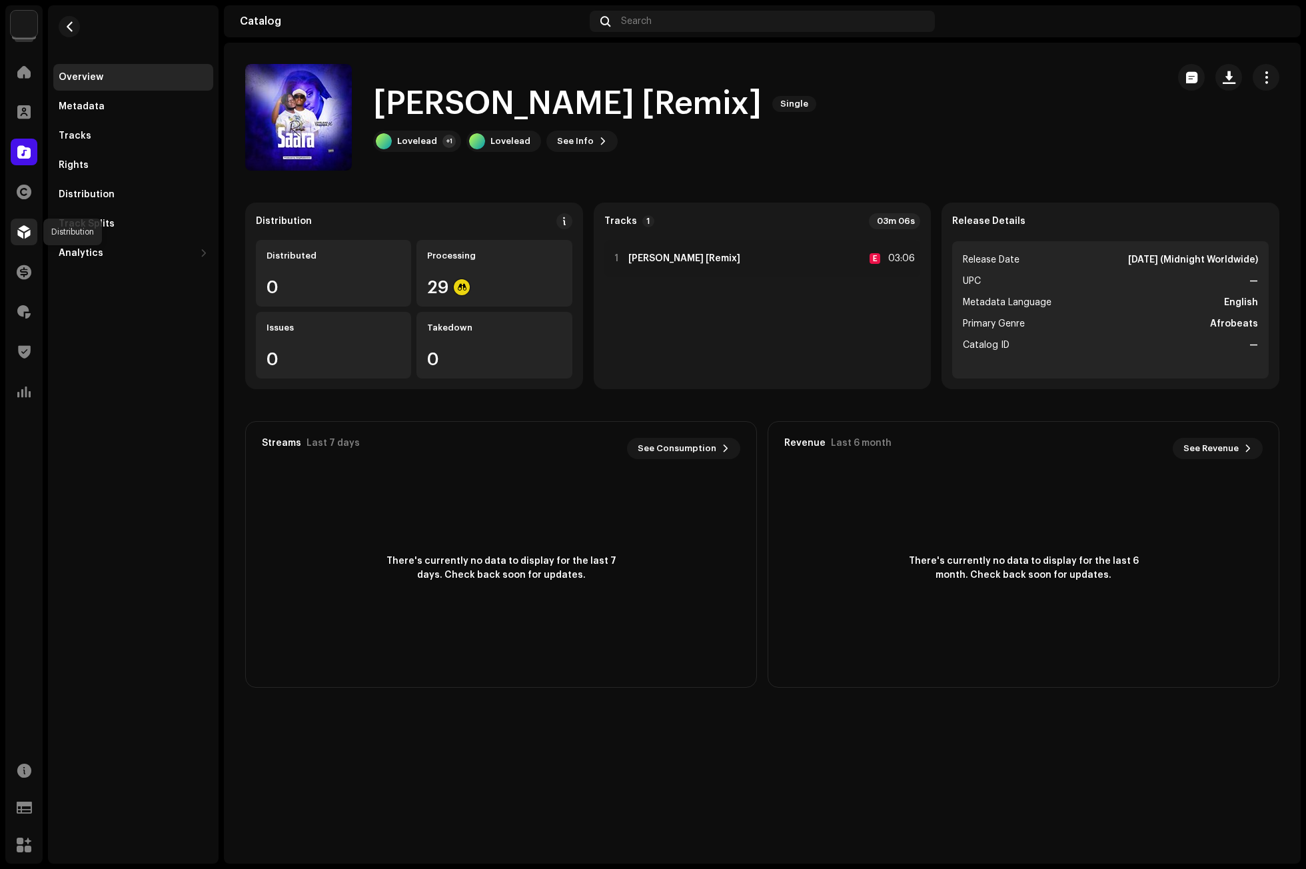
click at [31, 225] on div at bounding box center [24, 232] width 27 height 27
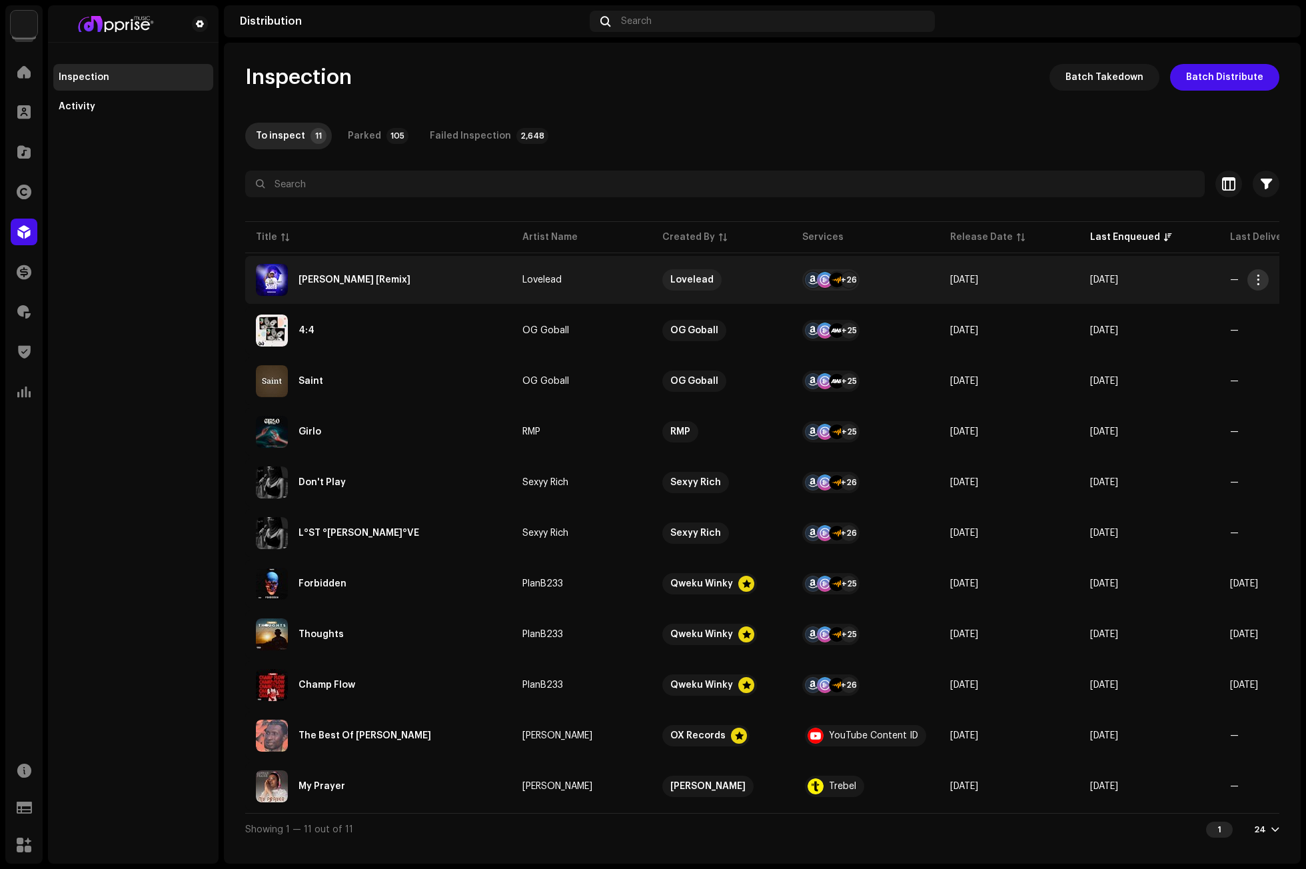
click at [1260, 281] on span "button" at bounding box center [1258, 279] width 10 height 11
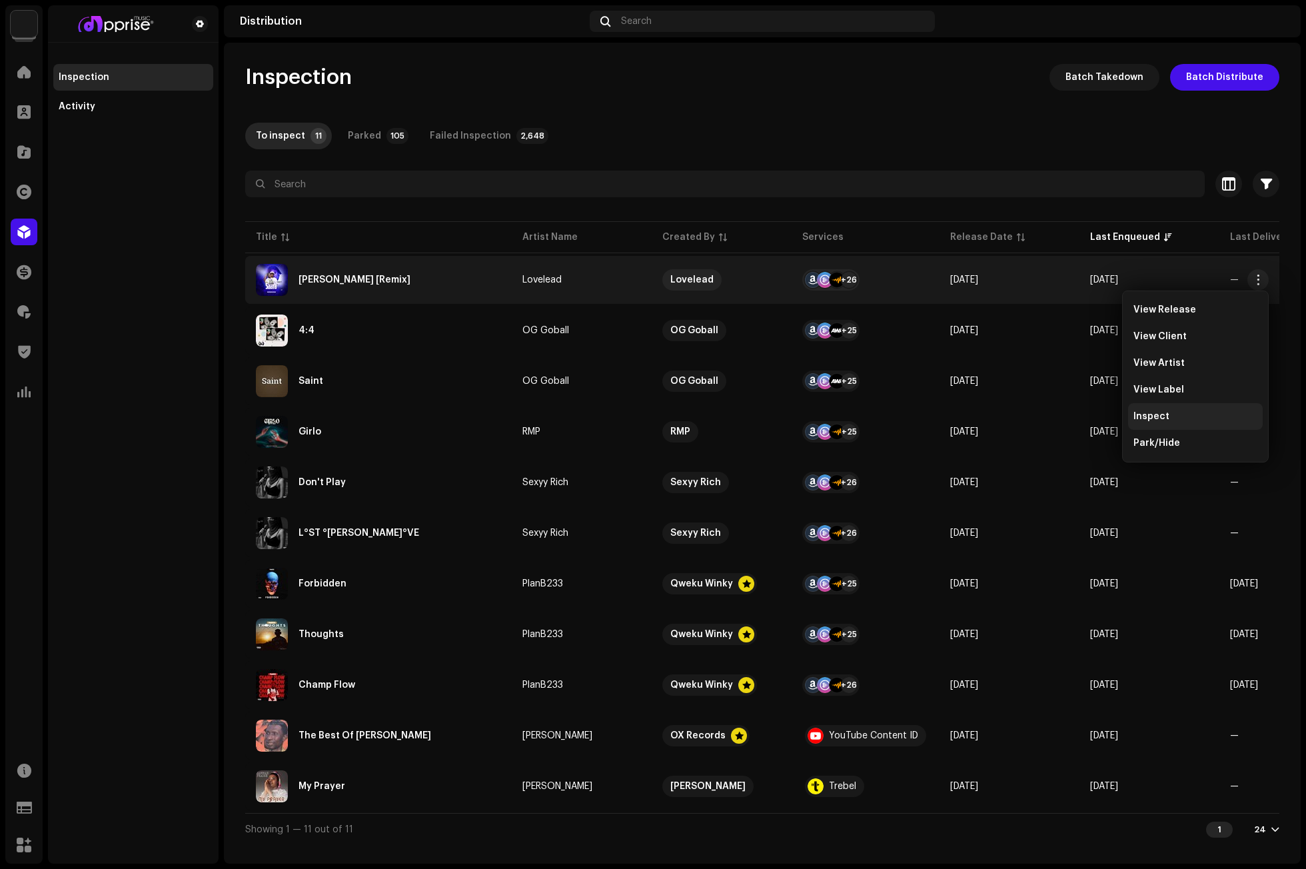
click at [1166, 415] on span "Inspect" at bounding box center [1151, 416] width 36 height 11
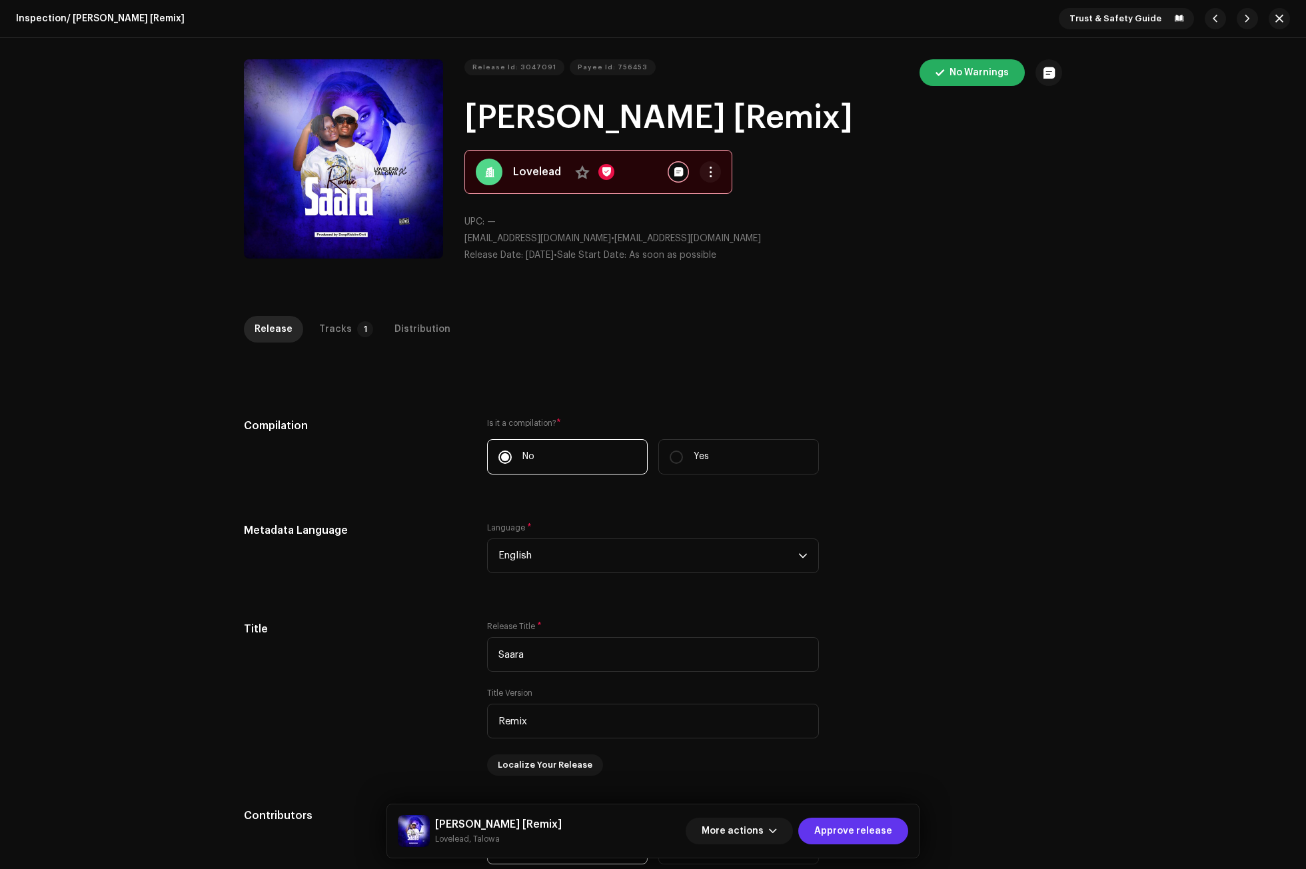
click at [874, 834] on span "Approve release" at bounding box center [853, 830] width 78 height 27
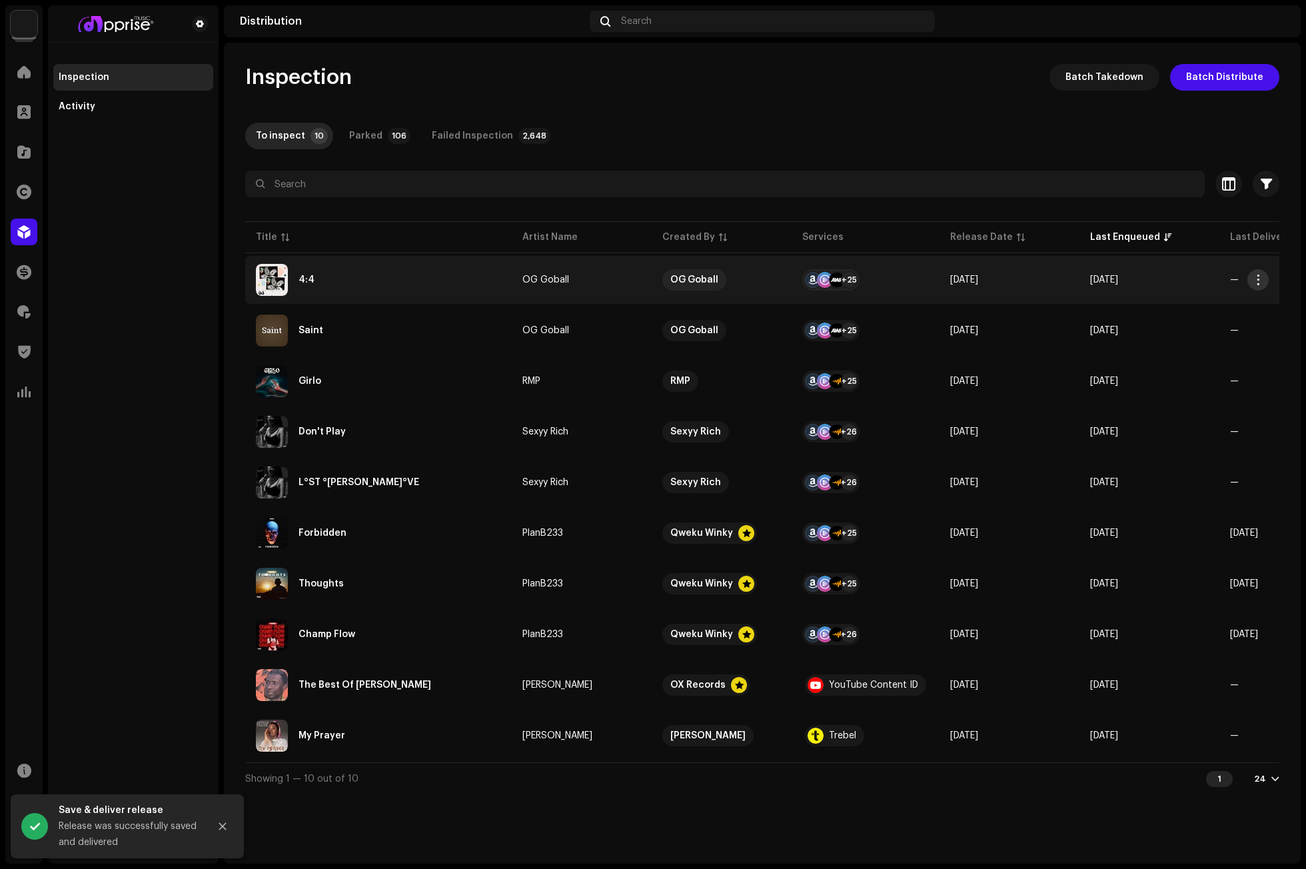
click at [1258, 279] on span "button" at bounding box center [1258, 279] width 10 height 11
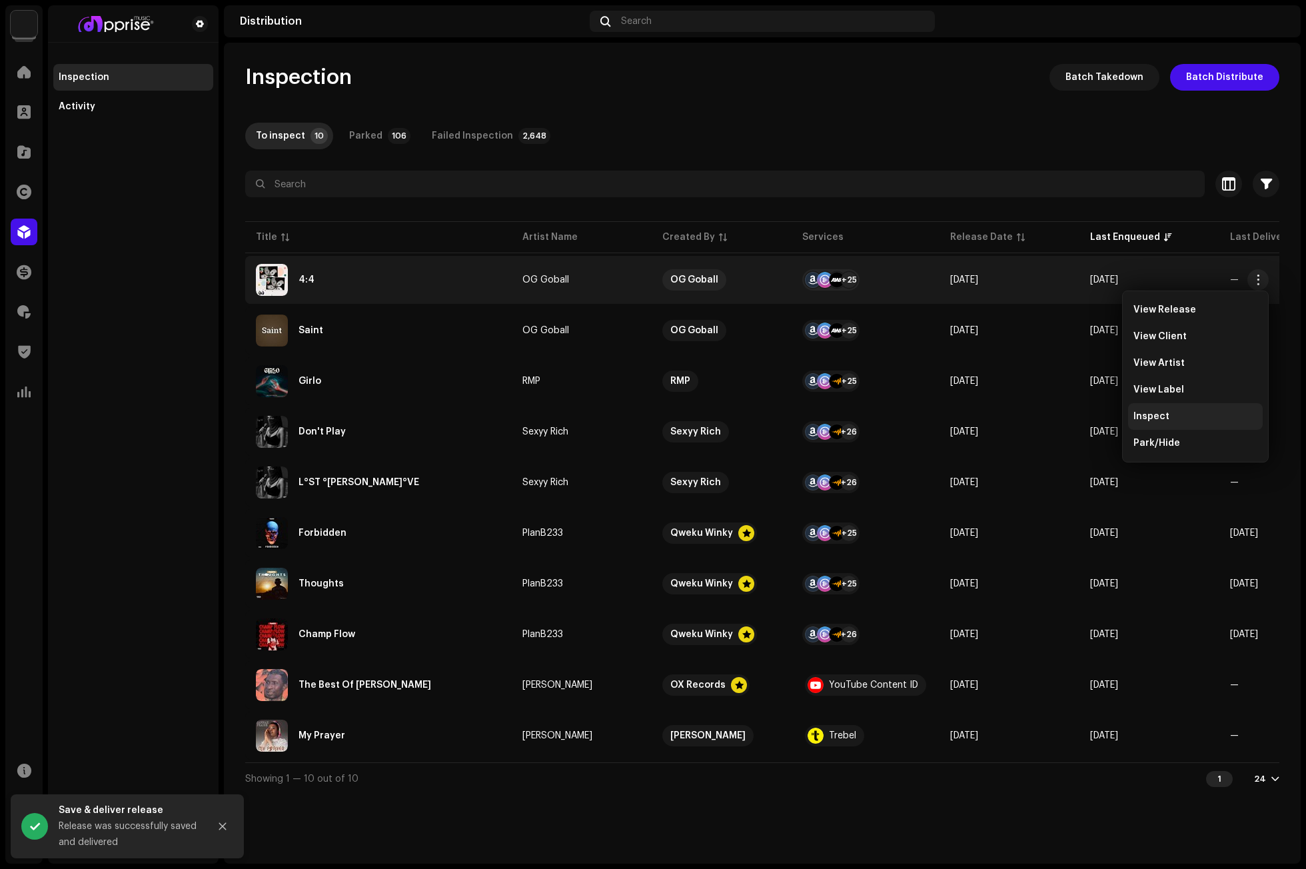
click at [1172, 417] on div "Inspect" at bounding box center [1195, 416] width 124 height 11
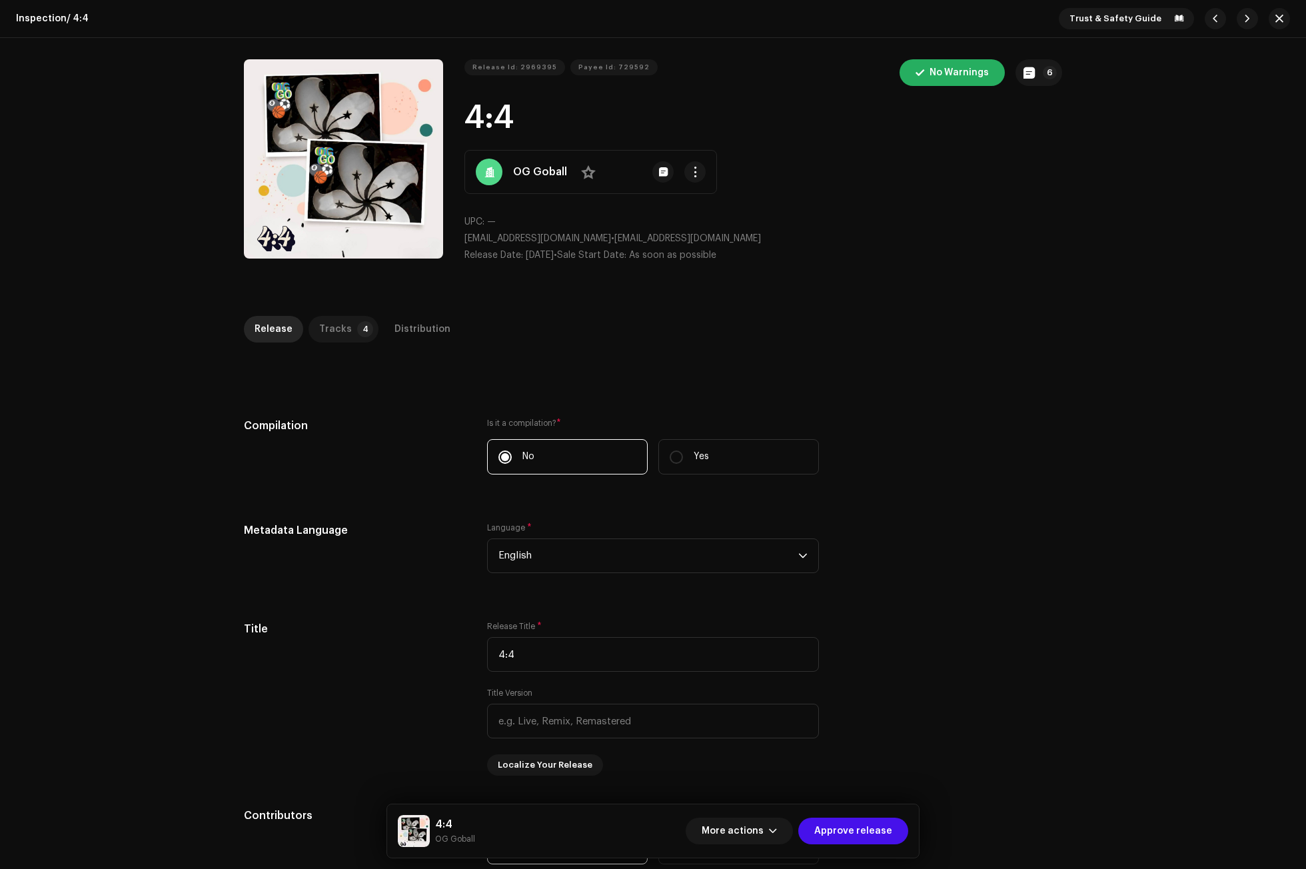
click at [346, 322] on p-tab "Tracks 4" at bounding box center [343, 329] width 70 height 27
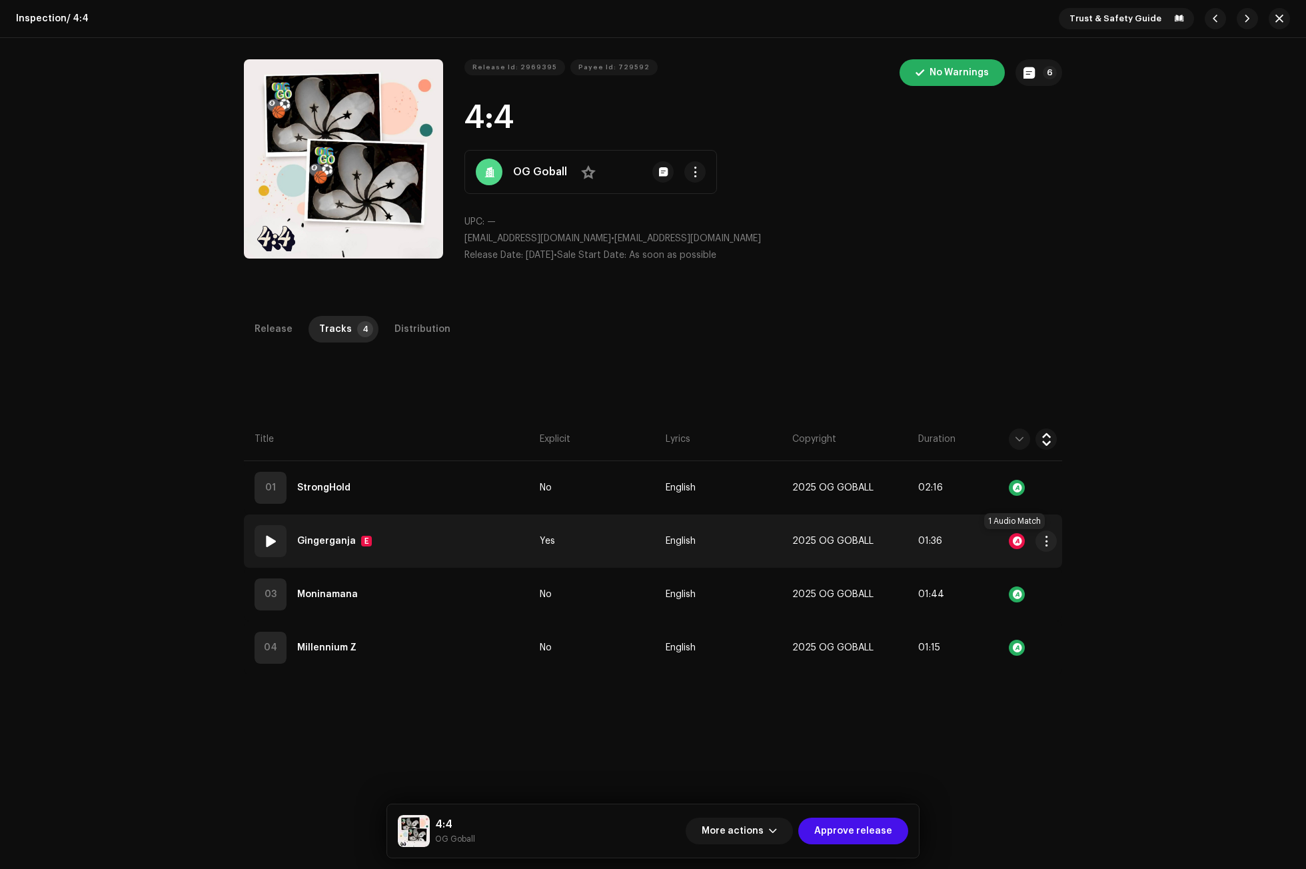
click at [1012, 538] on div at bounding box center [1017, 541] width 16 height 16
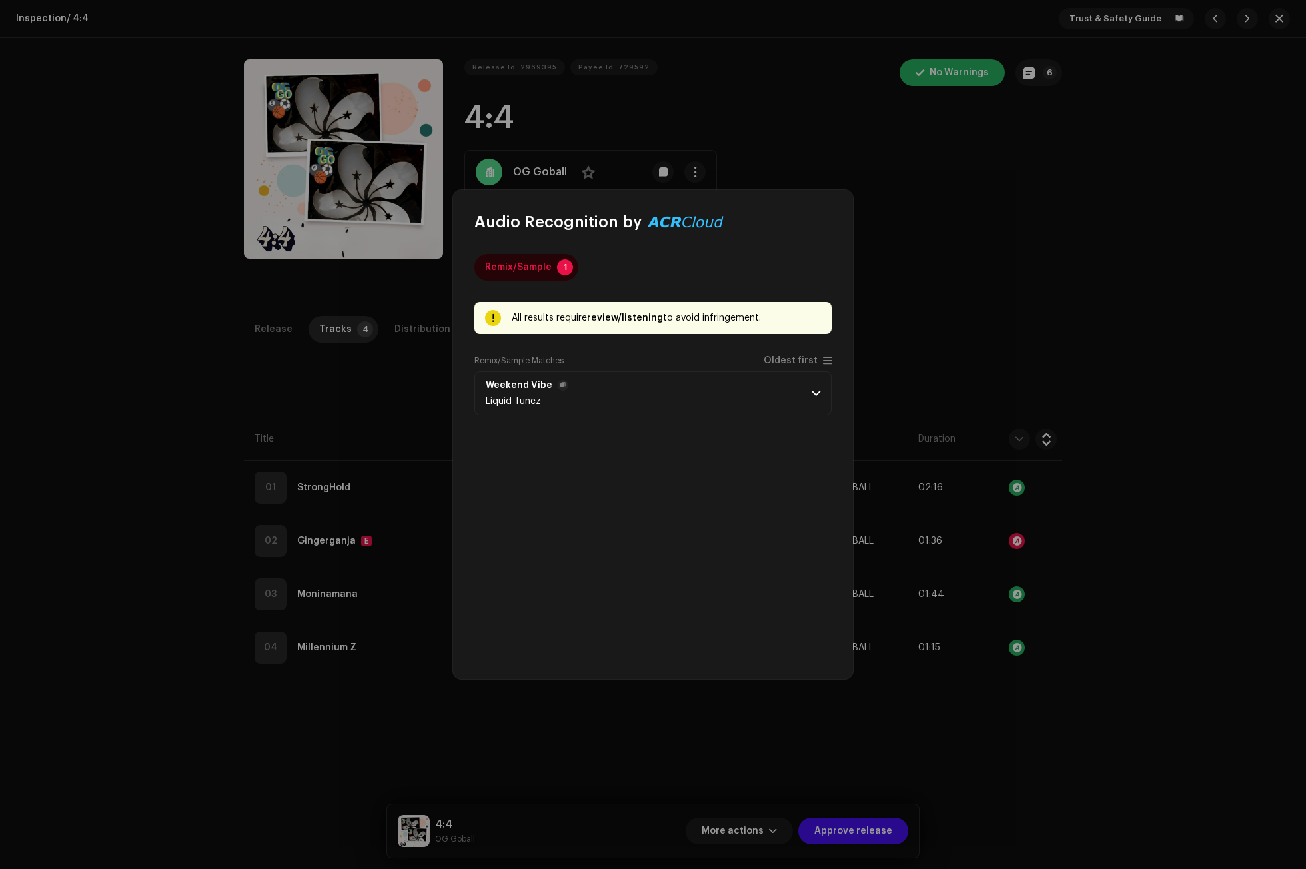
click at [812, 388] on span at bounding box center [815, 393] width 9 height 11
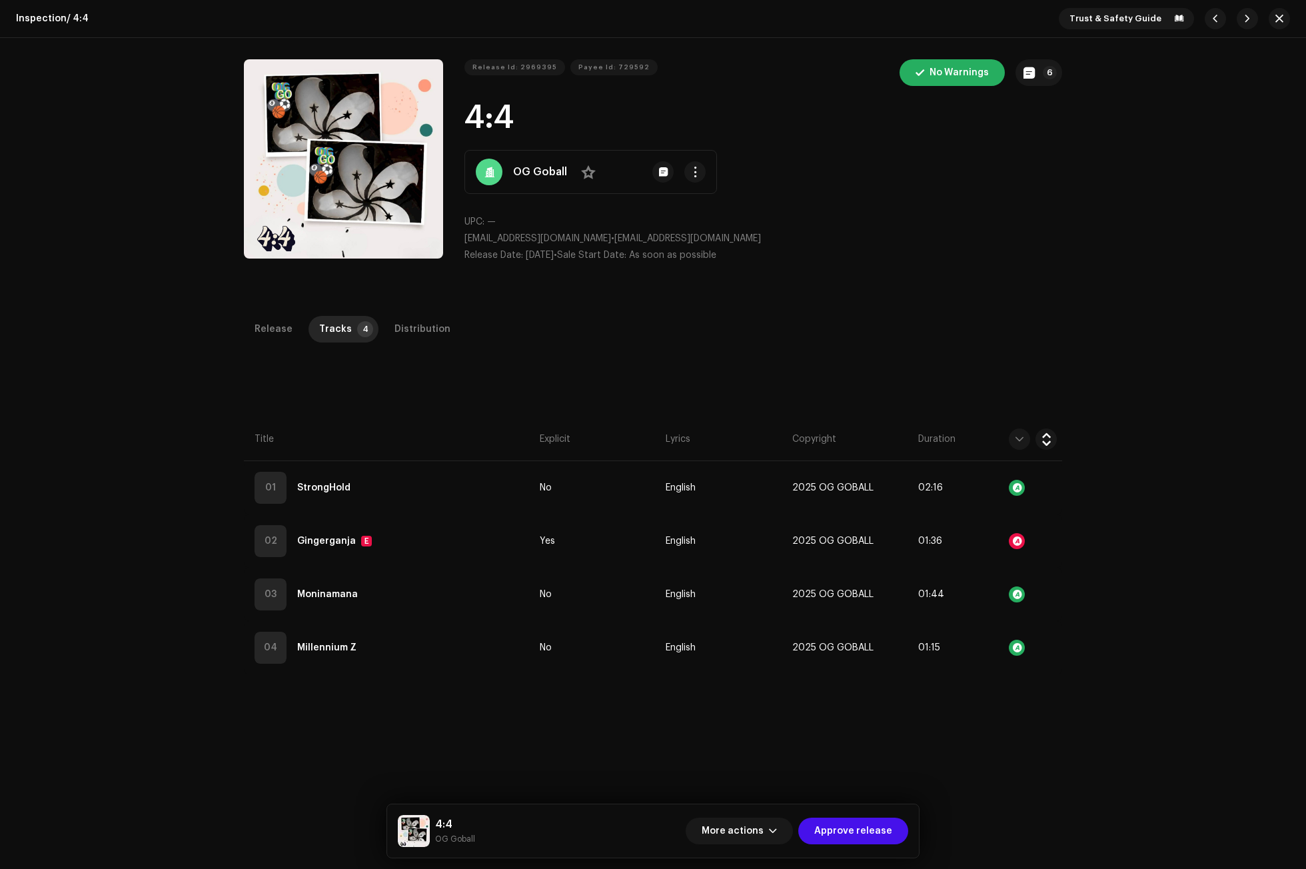
click at [1009, 298] on div "Audio Recognition by Remix/Sample 1 All results require review/listening to avo…" at bounding box center [653, 434] width 1306 height 869
drag, startPoint x: 551, startPoint y: 237, endPoint x: 462, endPoint y: 240, distance: 88.6
click at [464, 240] on span "oggoball@gmail.com" at bounding box center [537, 238] width 147 height 9
copy span "oggoball@gmail.com"
click at [777, 830] on span "button" at bounding box center [773, 830] width 8 height 11
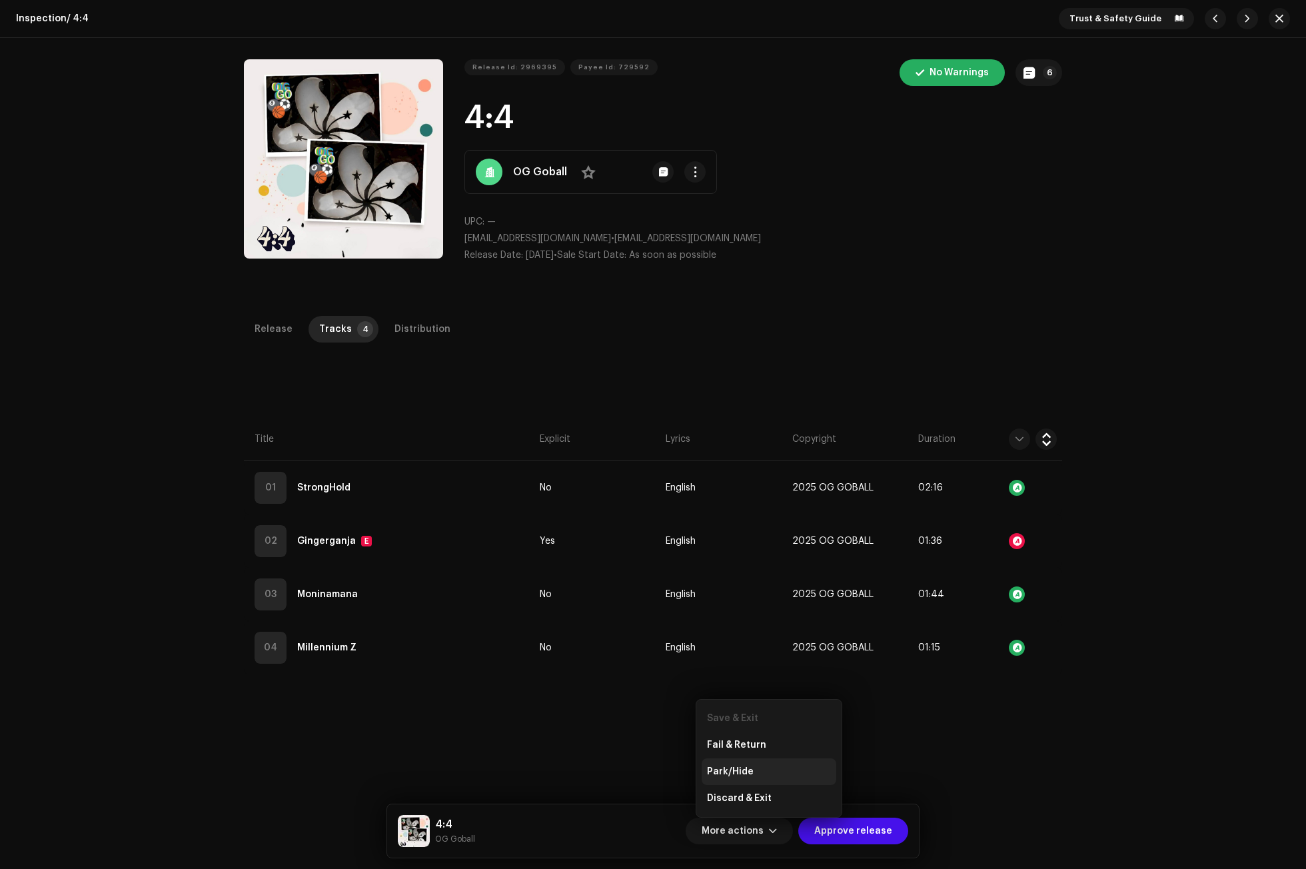
click at [743, 765] on div "Park/Hide" at bounding box center [768, 771] width 135 height 27
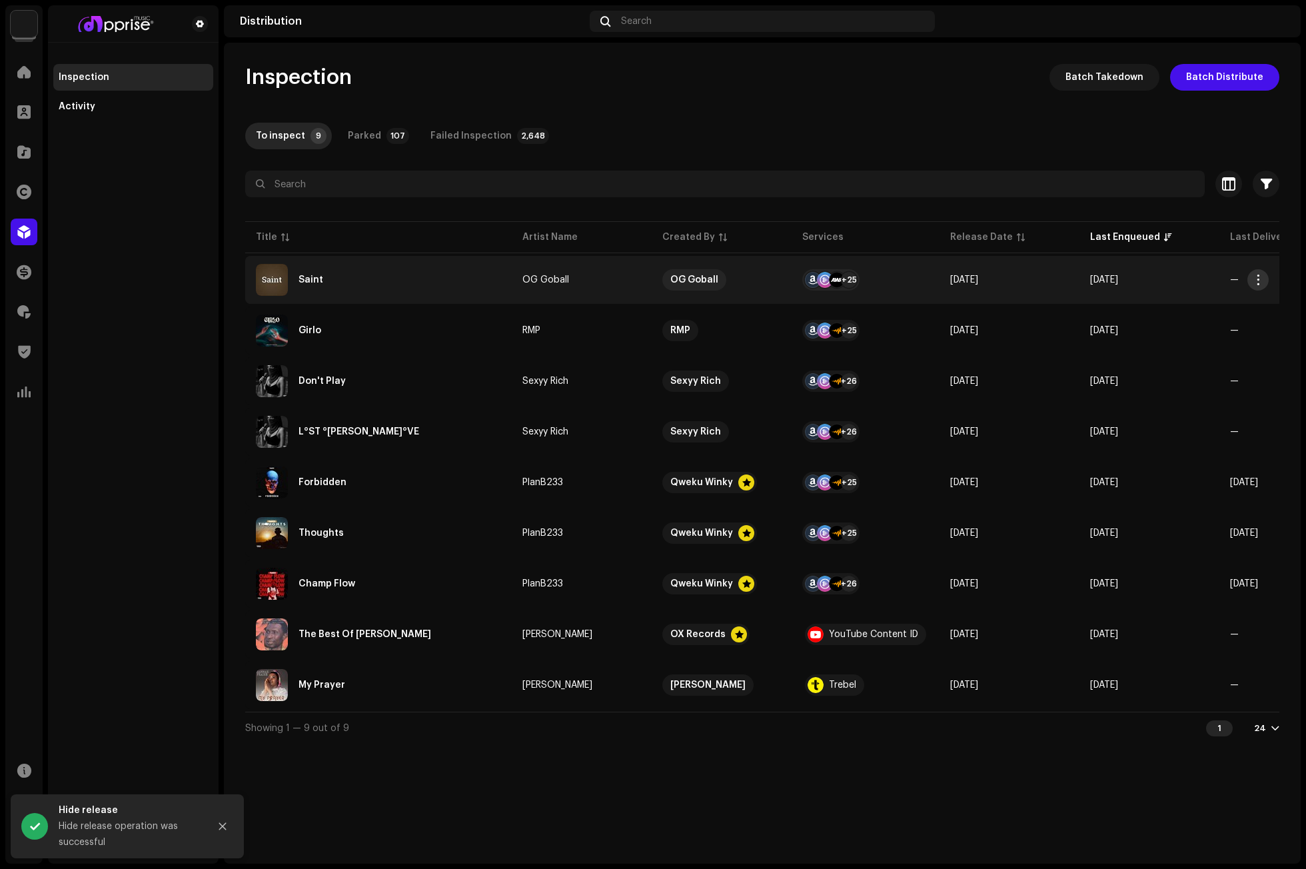
click at [1257, 276] on span "button" at bounding box center [1258, 279] width 10 height 11
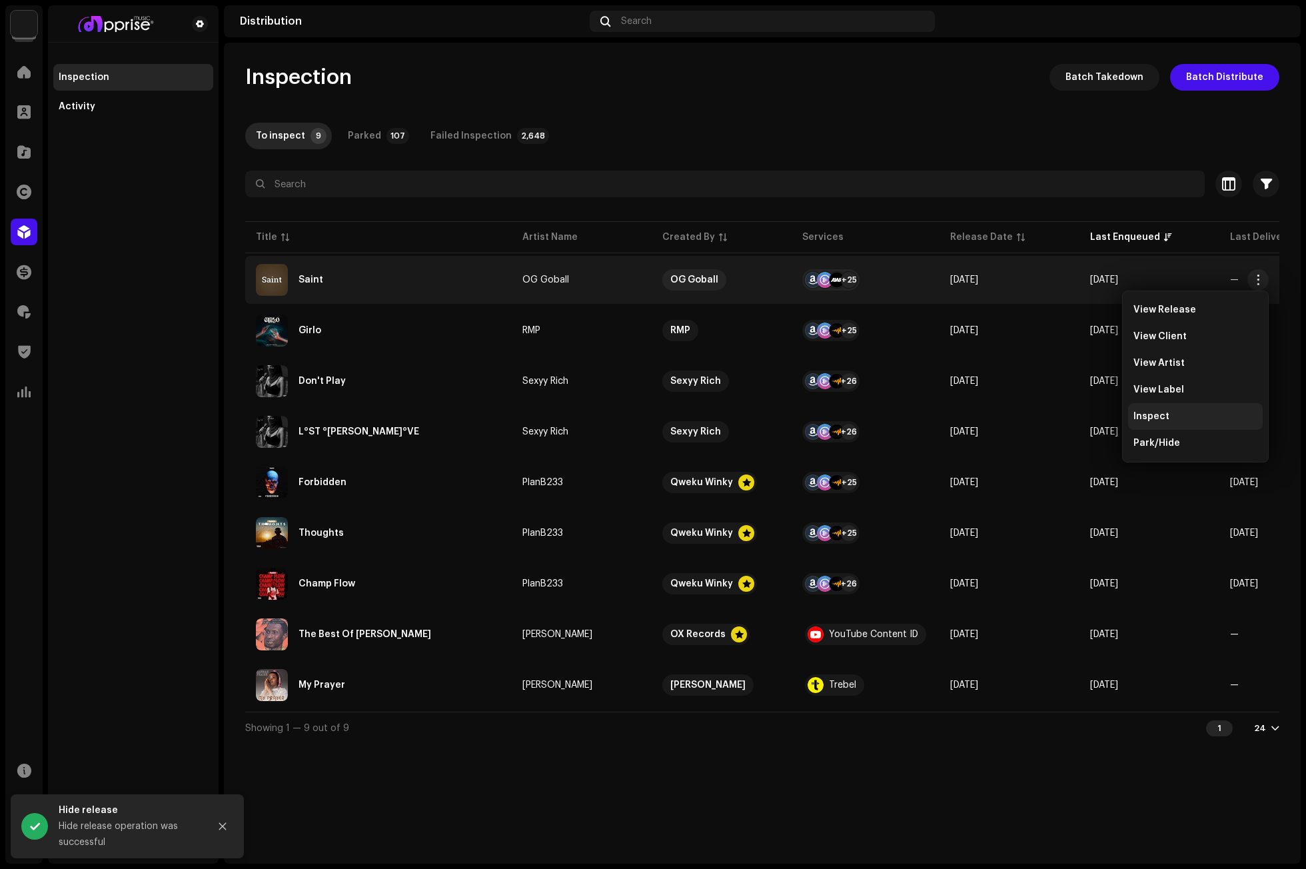
click at [1155, 419] on span "Inspect" at bounding box center [1151, 416] width 36 height 11
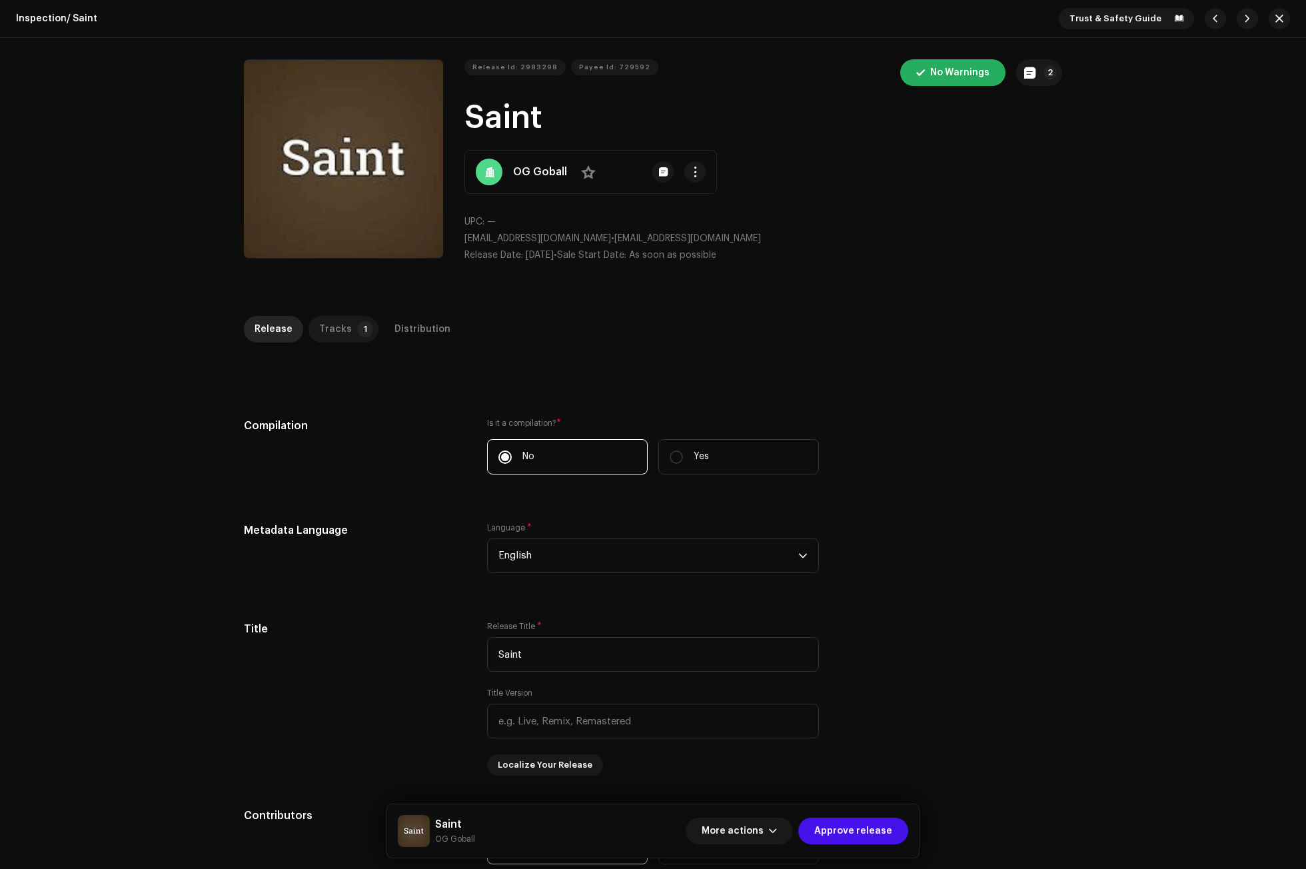
click at [328, 320] on div "Tracks" at bounding box center [335, 329] width 33 height 27
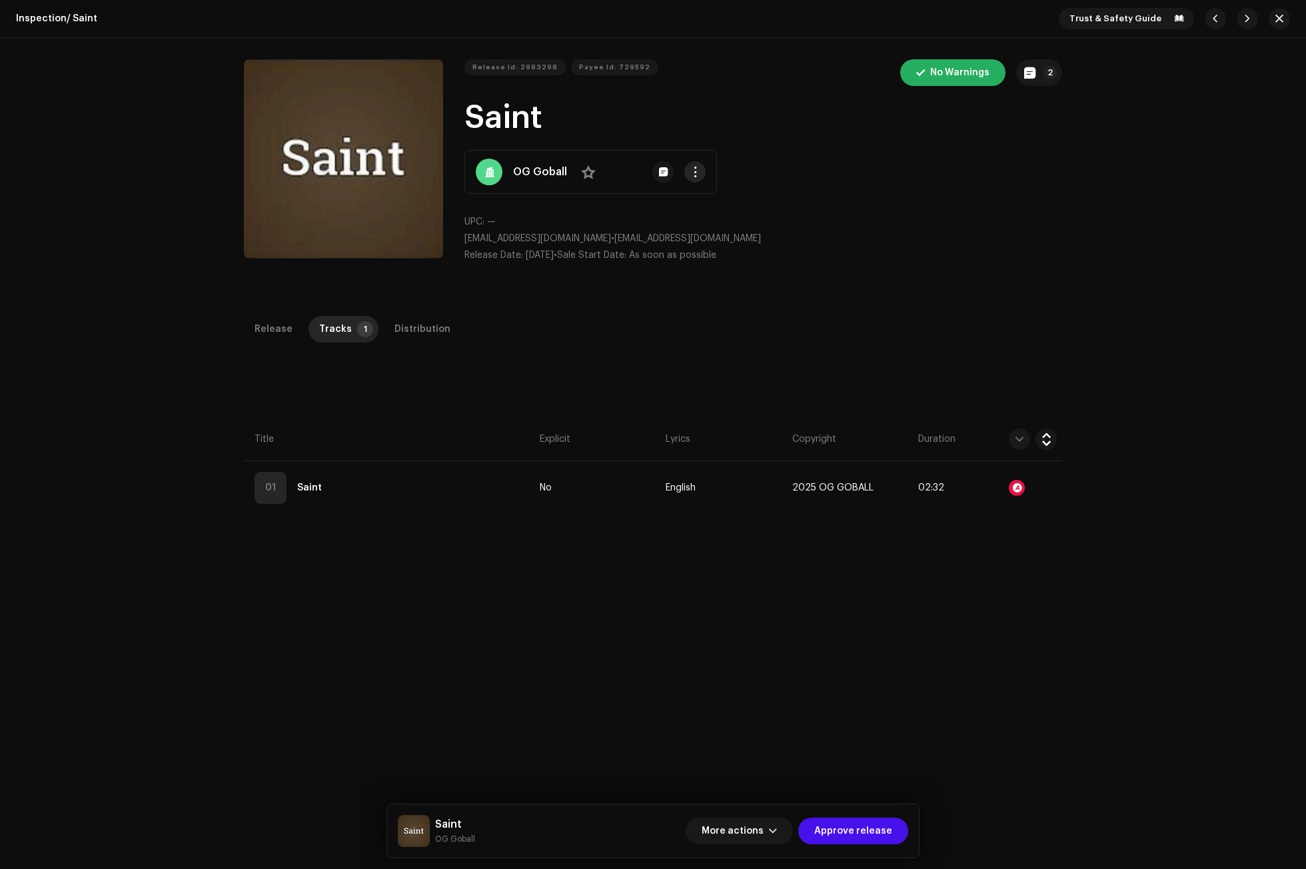
click at [695, 173] on span "button" at bounding box center [695, 172] width 10 height 11
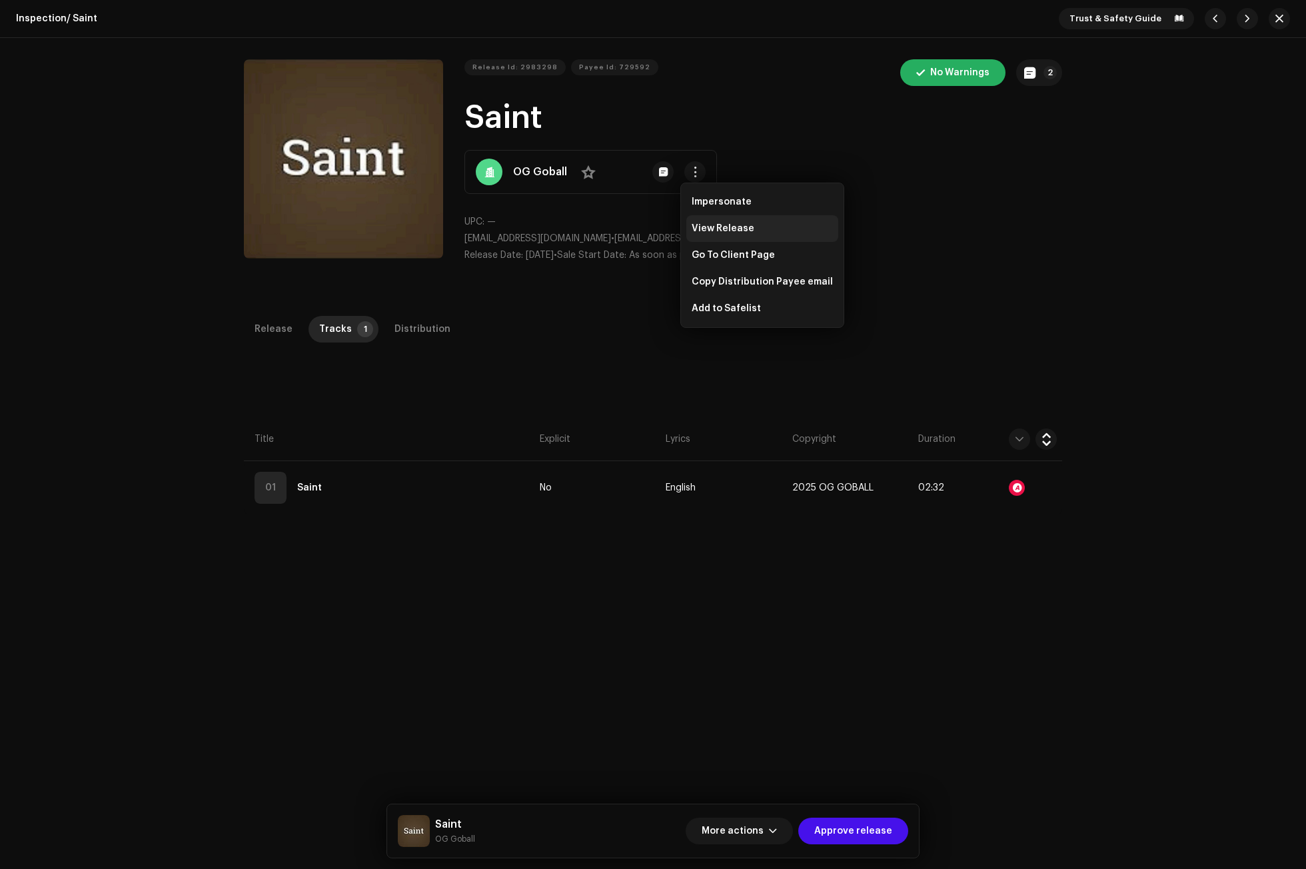
click at [709, 226] on span "View Release" at bounding box center [722, 228] width 63 height 11
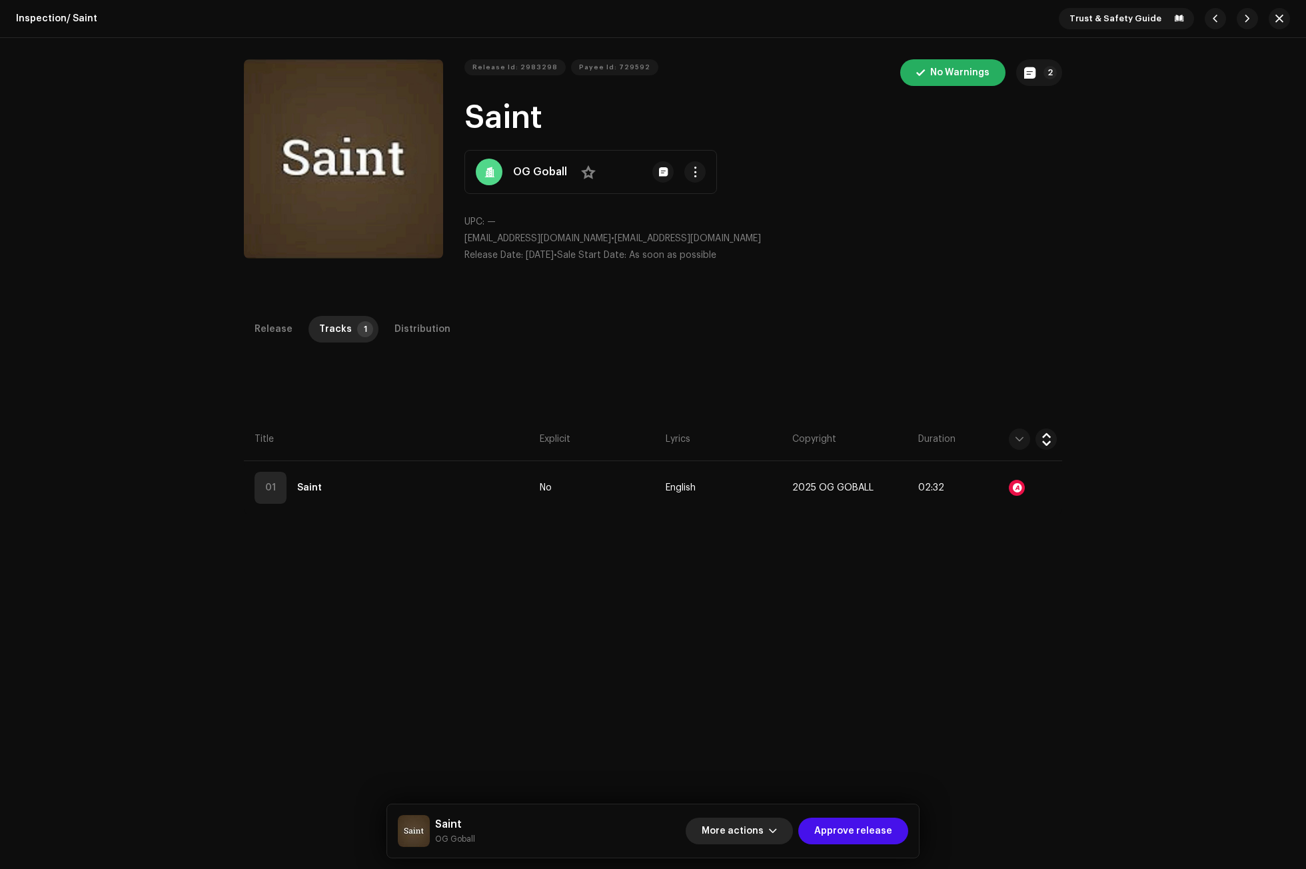
click at [776, 829] on span "button" at bounding box center [773, 830] width 8 height 11
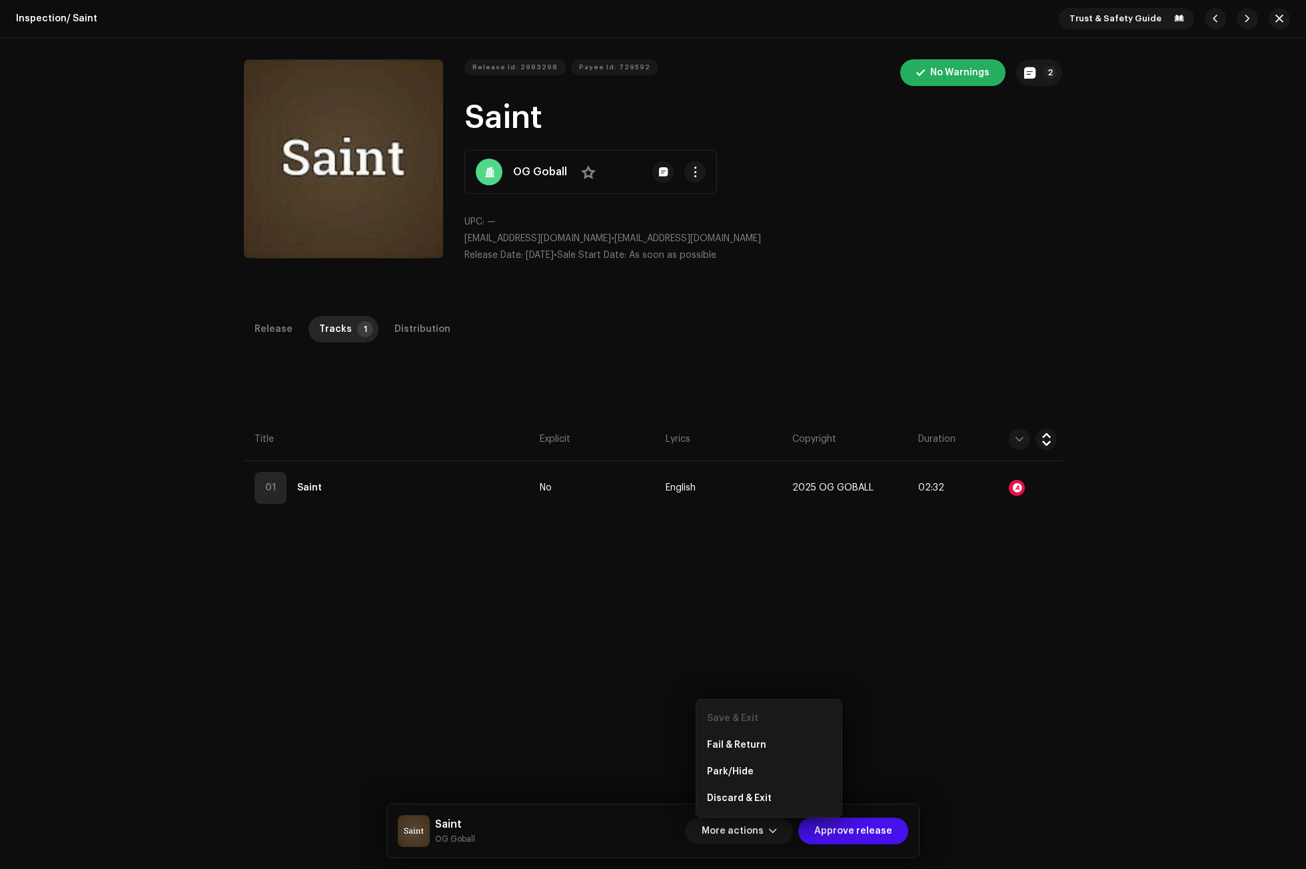
click at [737, 767] on span "Park/Hide" at bounding box center [730, 771] width 47 height 11
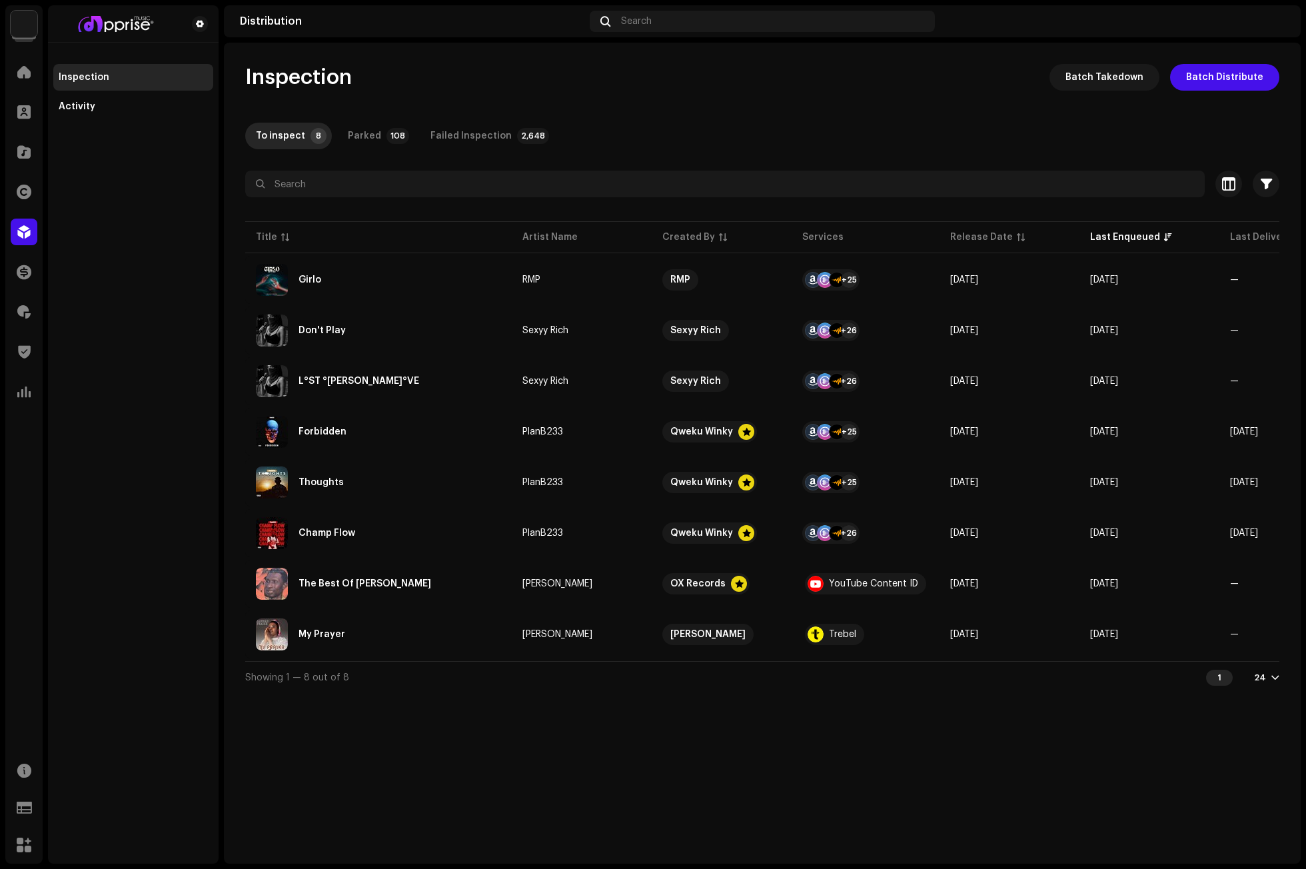
click at [965, 133] on div "To inspect 8 Parked 108 Failed Inspection 2,648" at bounding box center [762, 136] width 1034 height 27
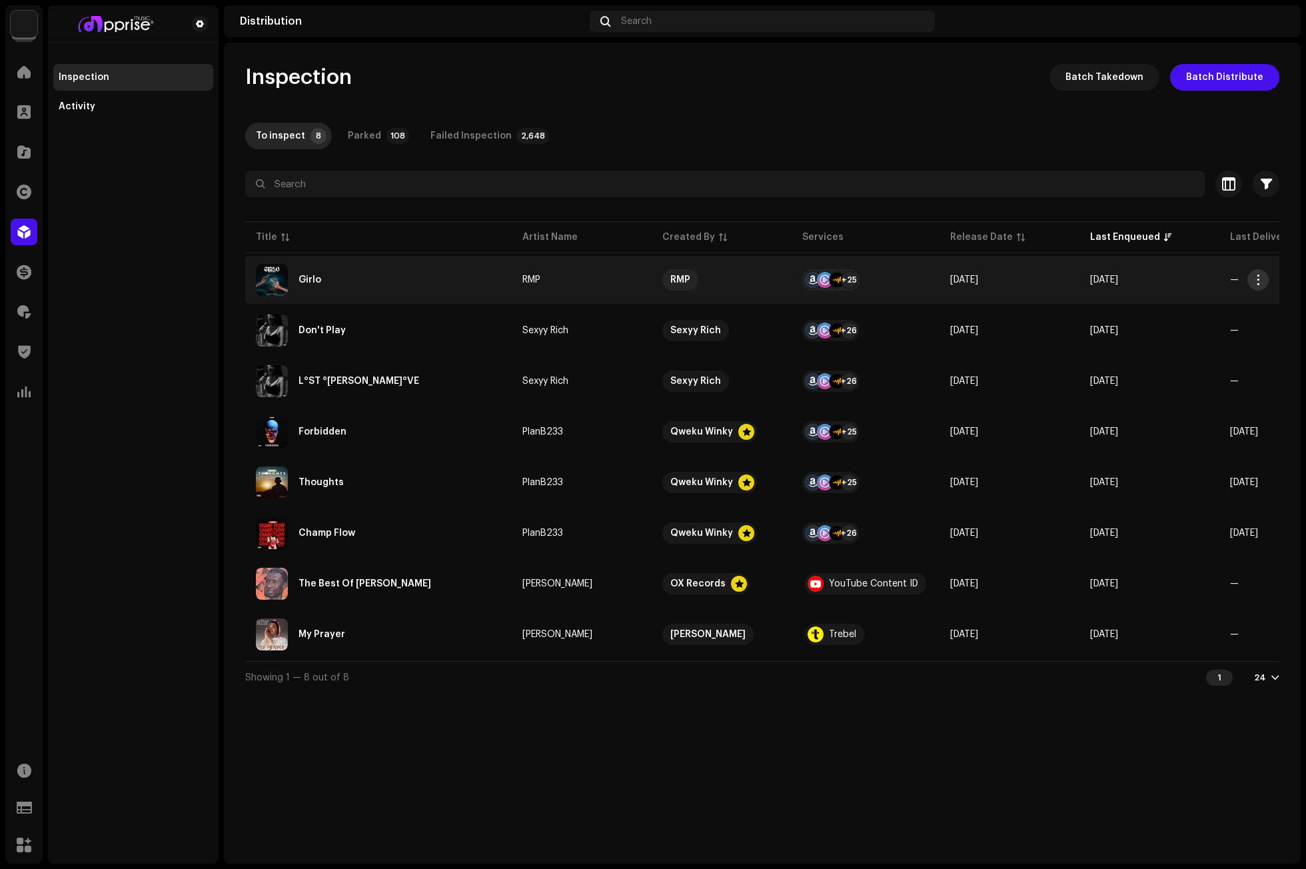
click at [1257, 278] on span "button" at bounding box center [1258, 279] width 10 height 11
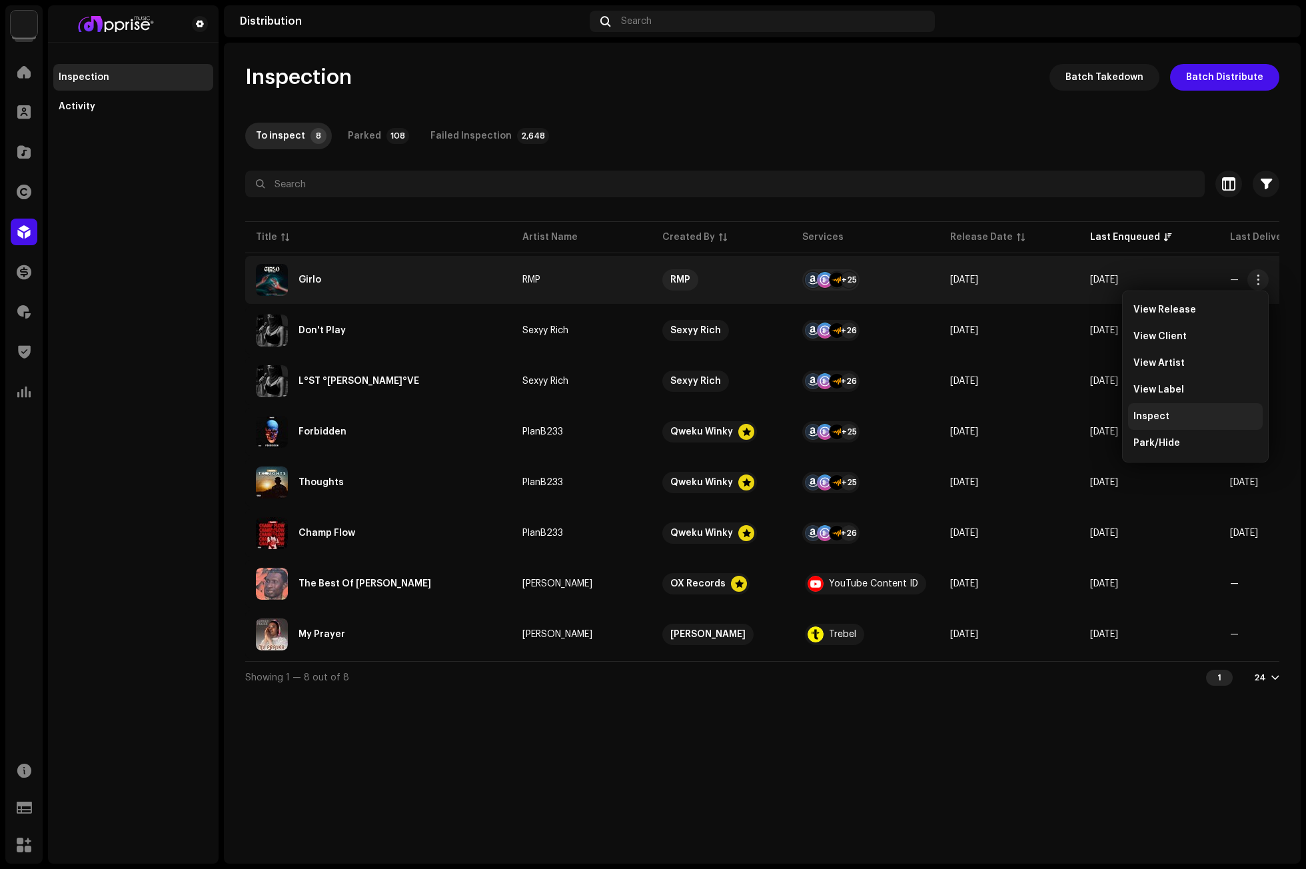
click at [1160, 420] on span "Inspect" at bounding box center [1151, 416] width 36 height 11
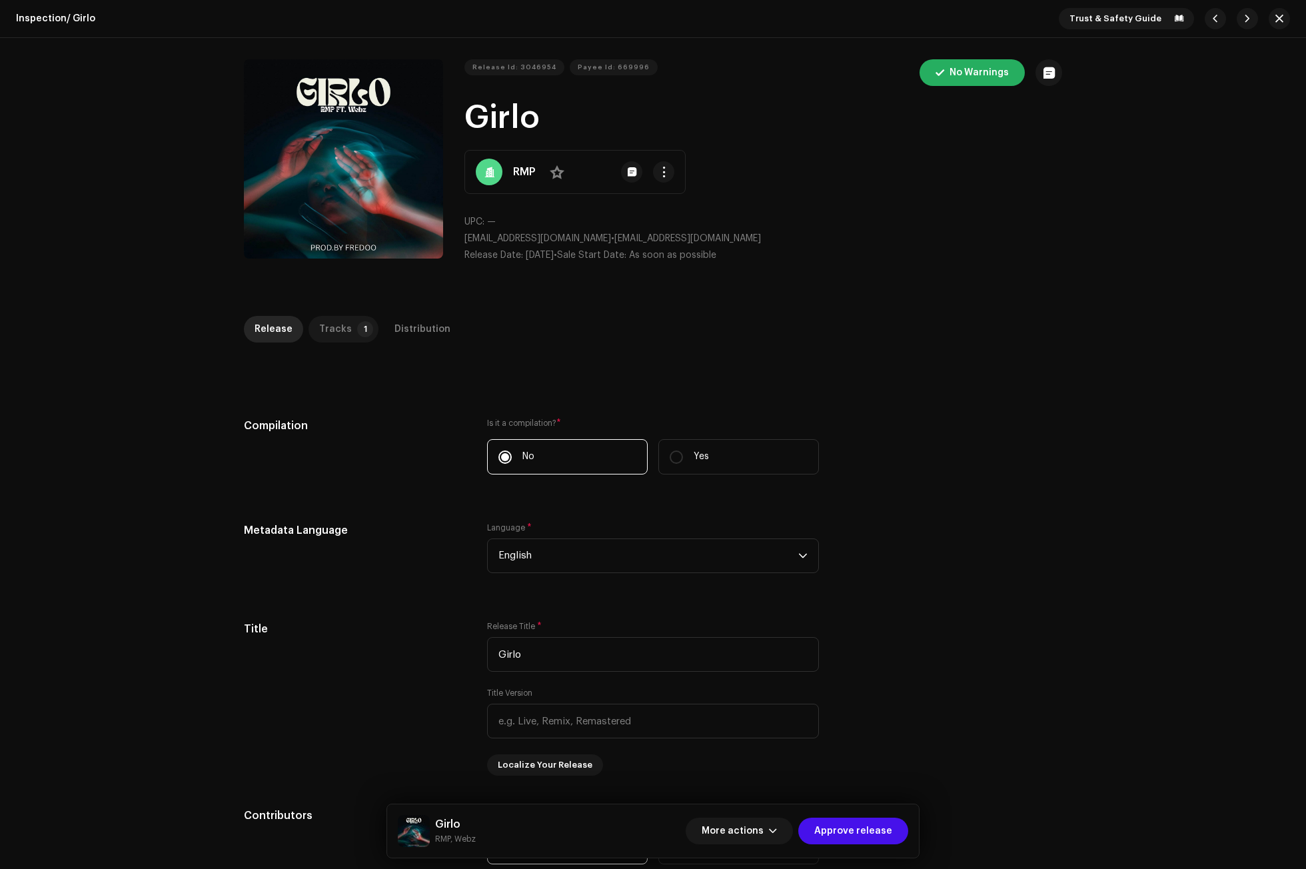
click at [357, 334] on p-badge "1" at bounding box center [365, 329] width 16 height 16
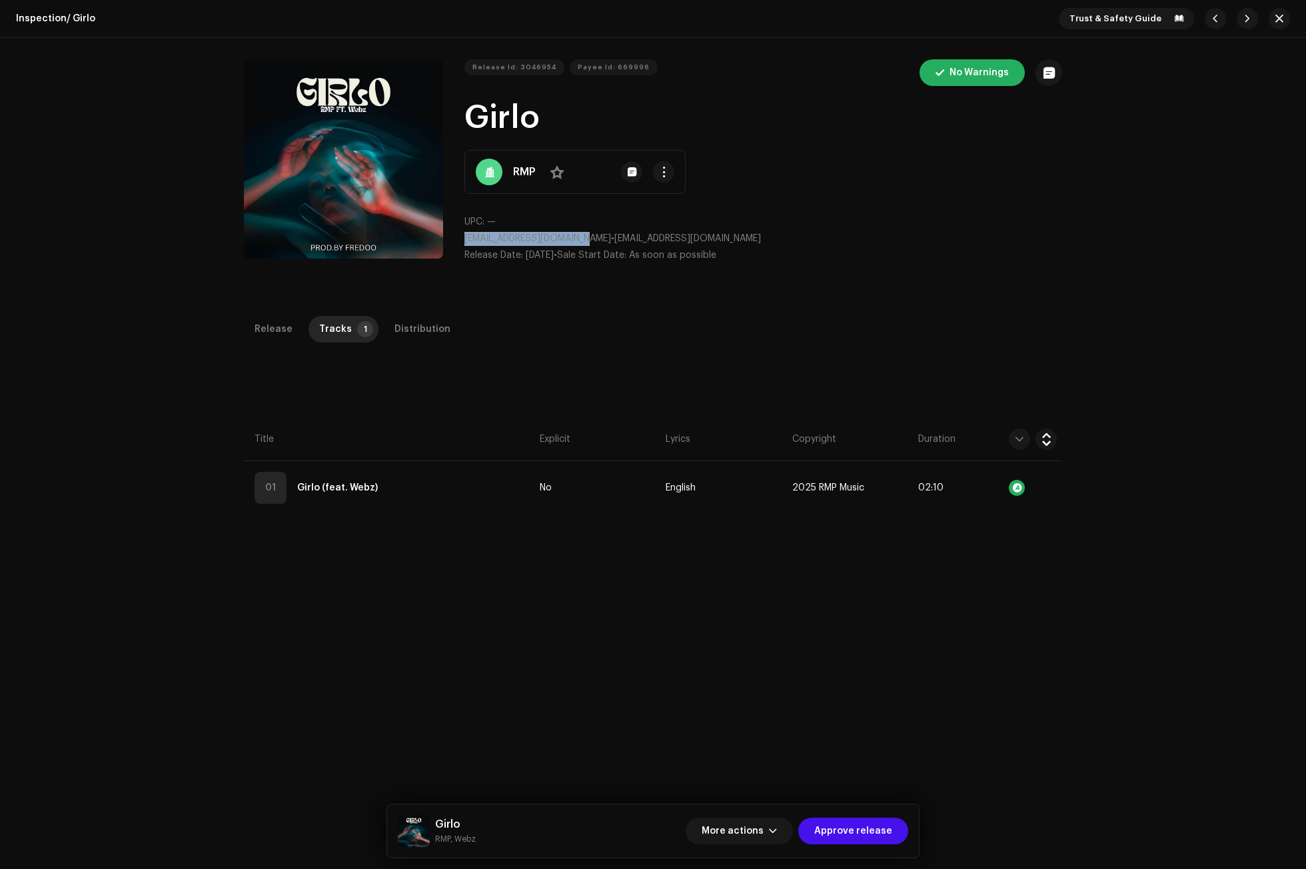
drag, startPoint x: 583, startPoint y: 239, endPoint x: 460, endPoint y: 240, distance: 122.6
click at [460, 240] on div "Release Id: 3046954 Payee Id: 669996 No Warnings Girlo RMP No UPC: — patricknar…" at bounding box center [653, 166] width 818 height 214
copy span "patricknarhrmp@gmail.com"
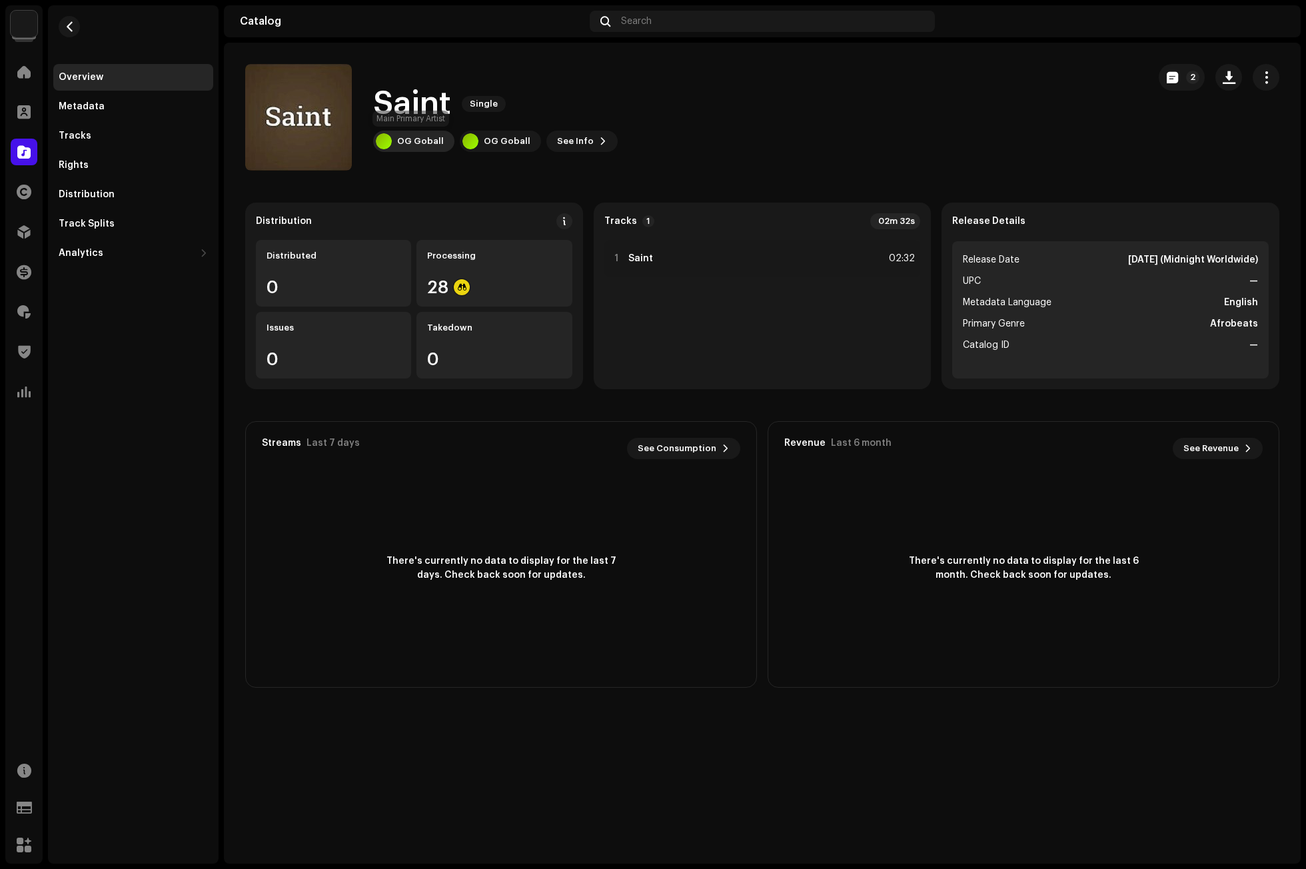
click at [412, 140] on div "OG Goball" at bounding box center [420, 141] width 47 height 11
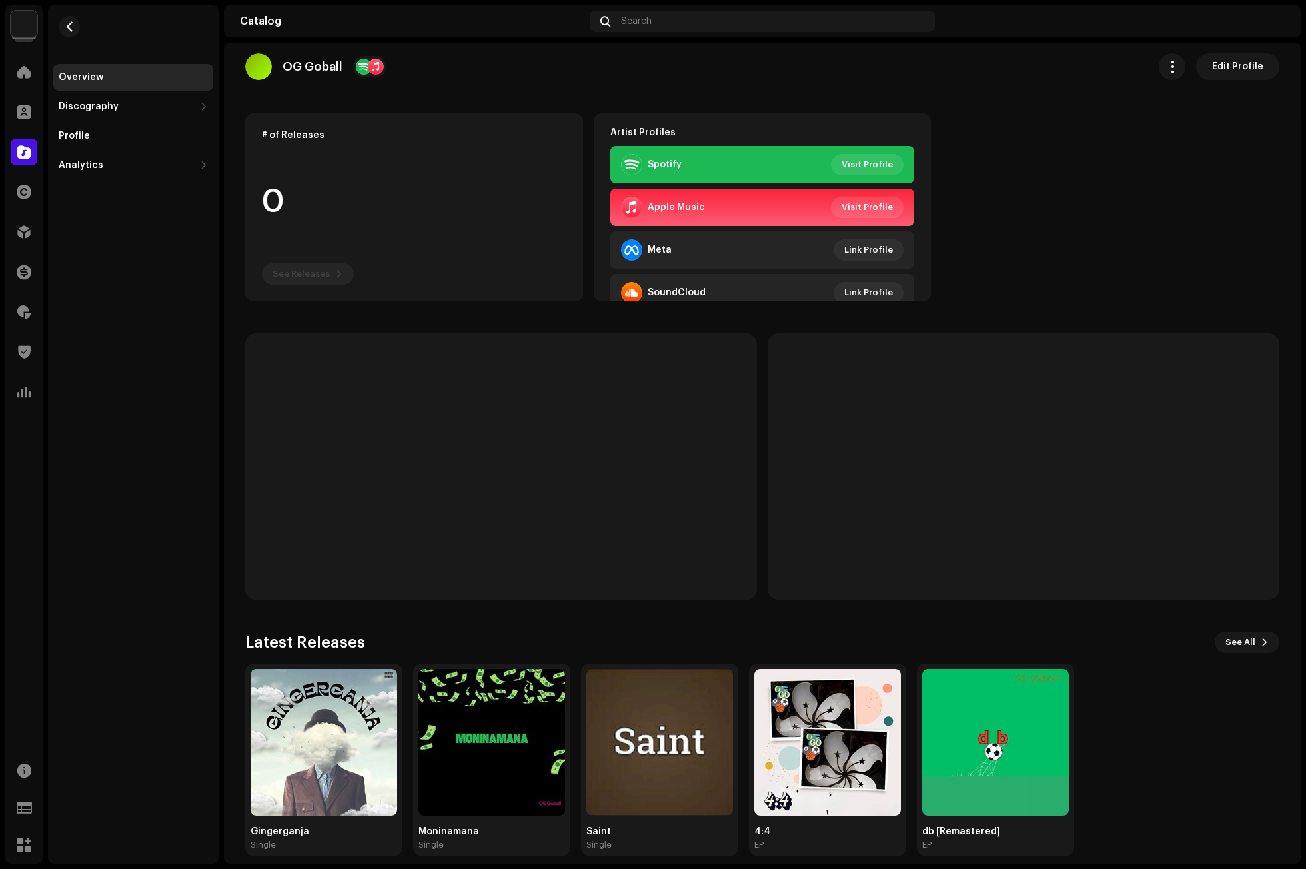
scroll to position [103, 0]
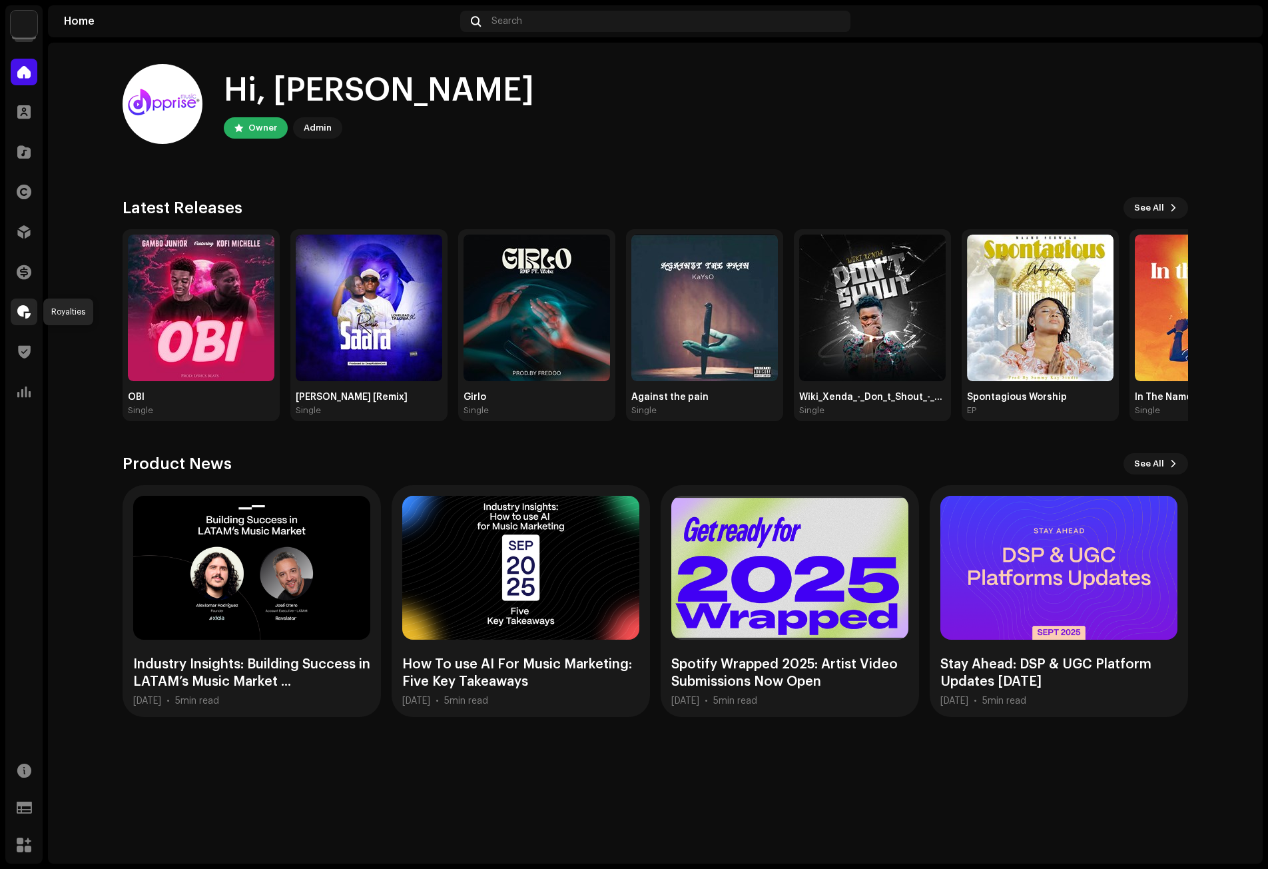
click at [21, 314] on span at bounding box center [23, 311] width 13 height 11
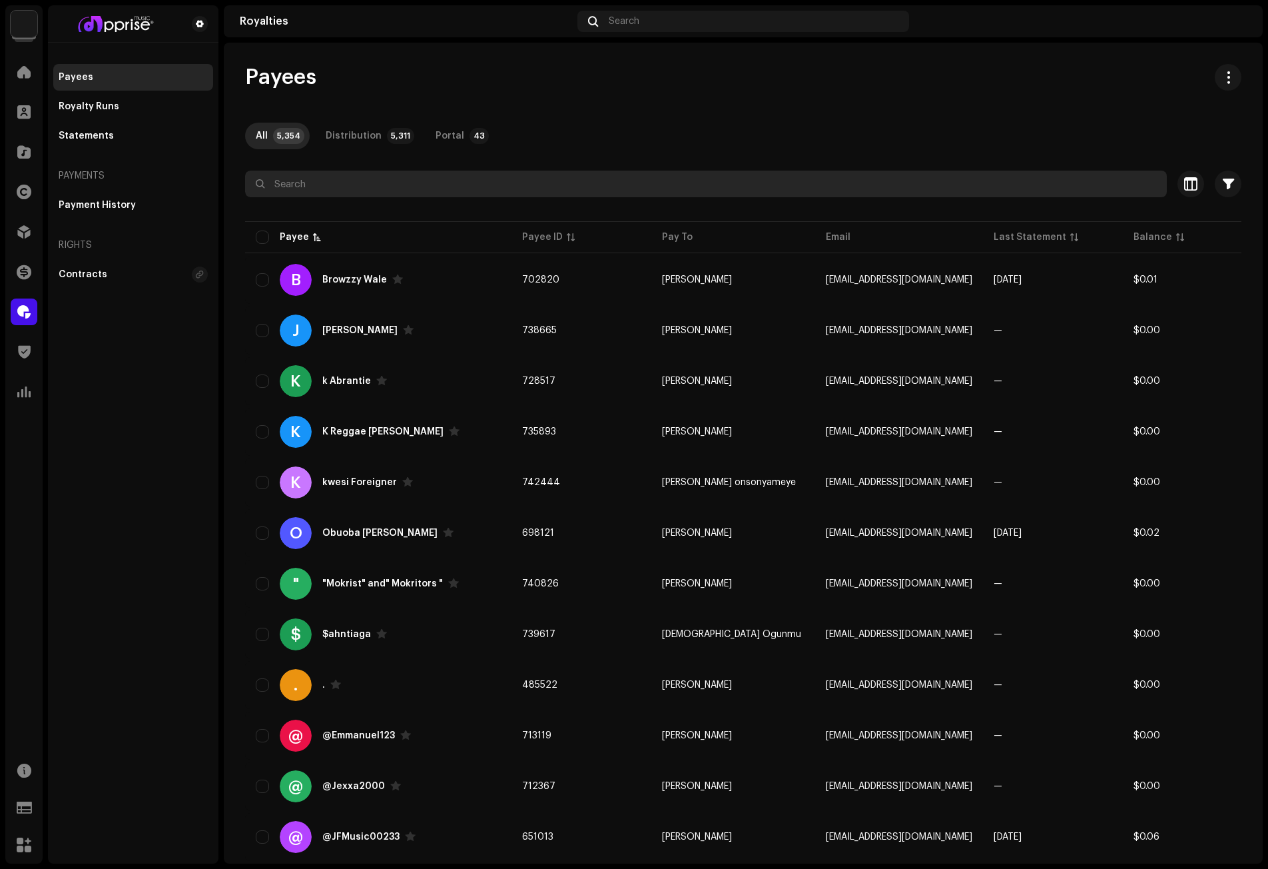
paste input "[EMAIL_ADDRESS][DOMAIN_NAME]"
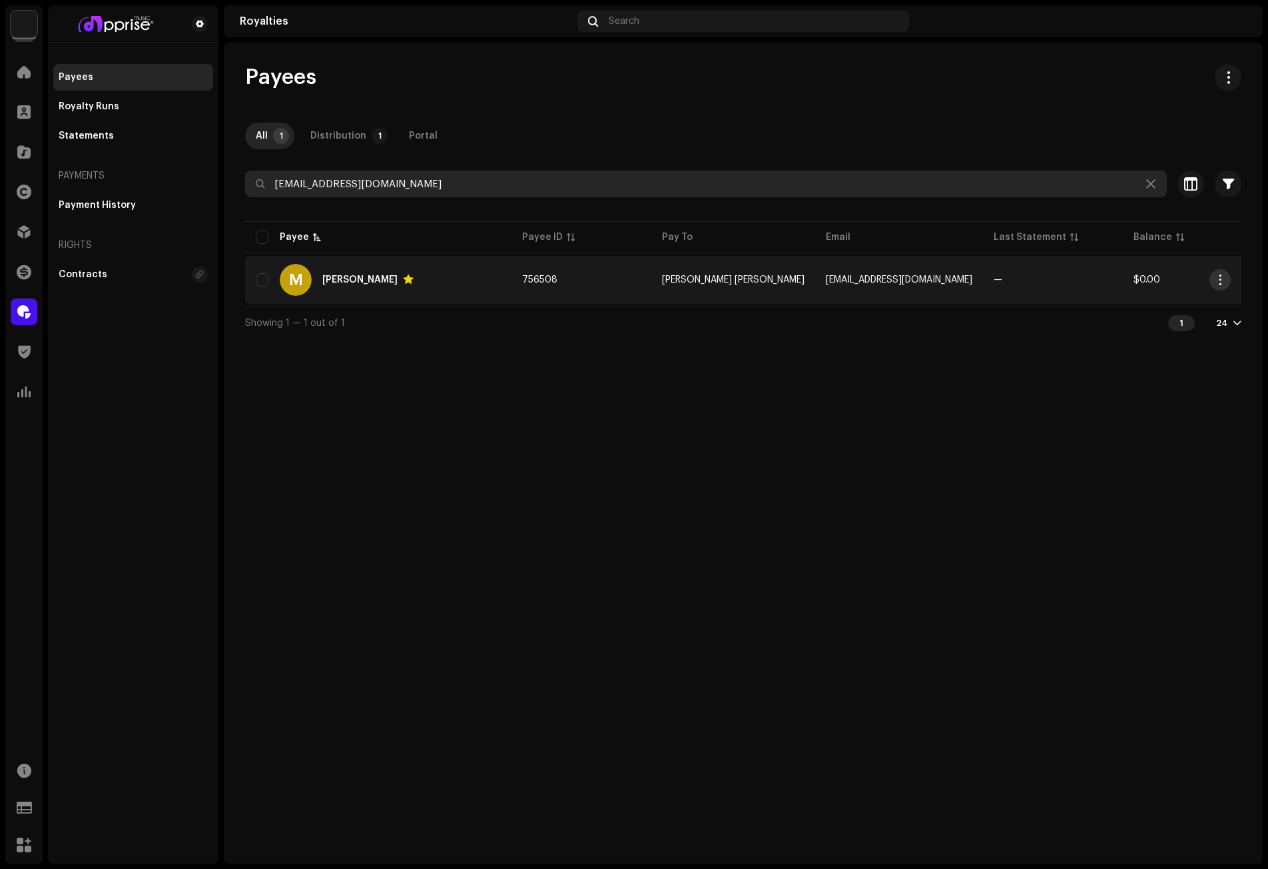
type input "[EMAIL_ADDRESS][DOMAIN_NAME]"
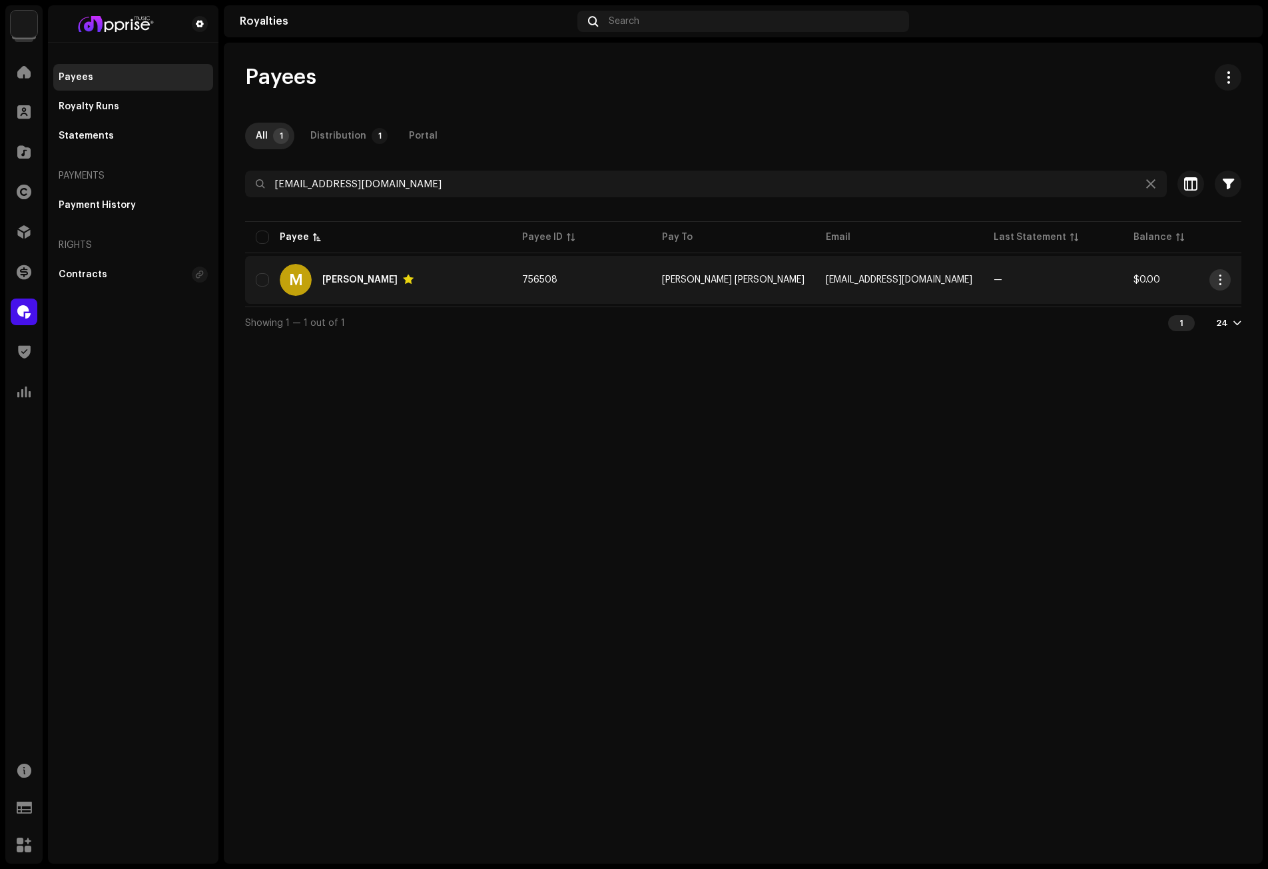
click at [1222, 280] on span "button" at bounding box center [1221, 279] width 10 height 11
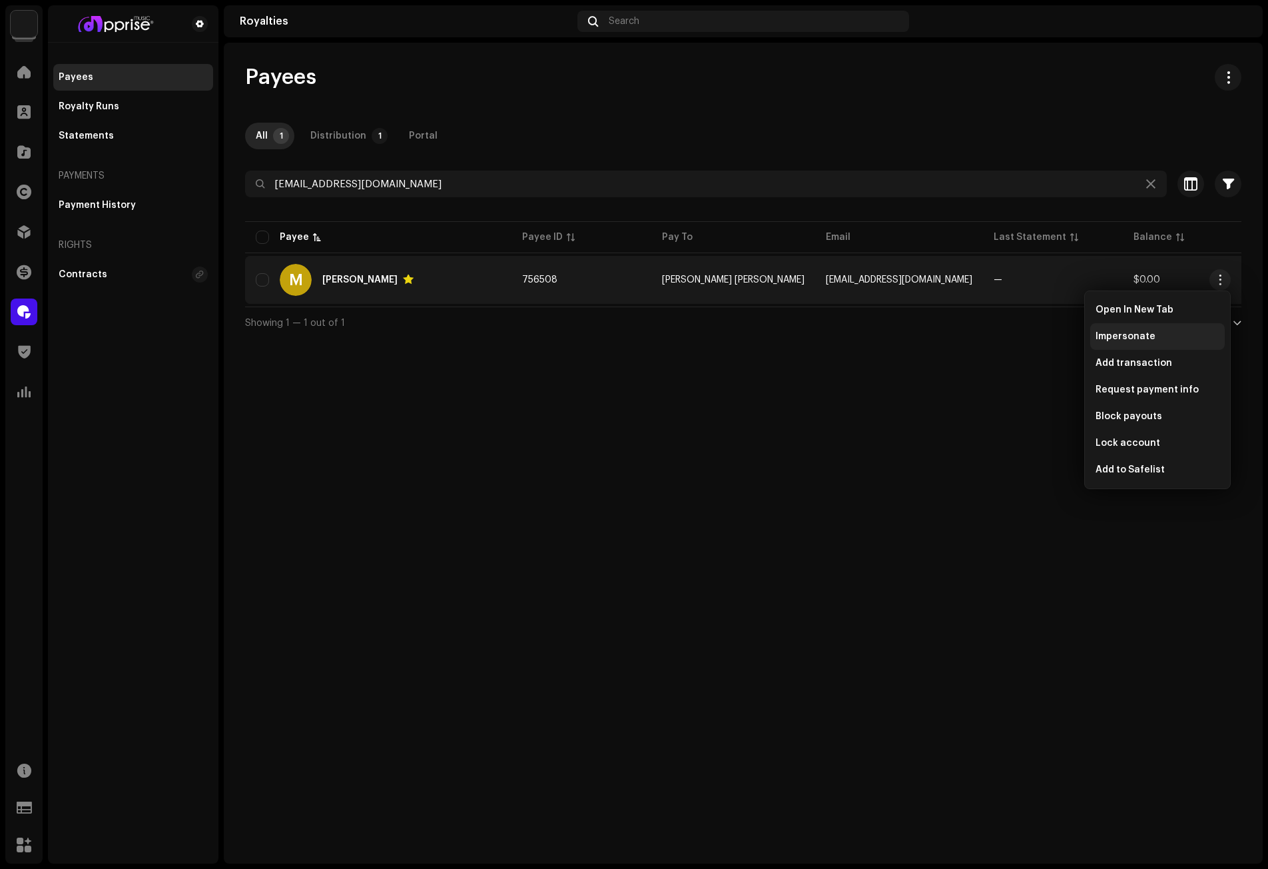
click at [1134, 339] on span "Impersonate" at bounding box center [1126, 336] width 60 height 11
